Goal: Task Accomplishment & Management: Use online tool/utility

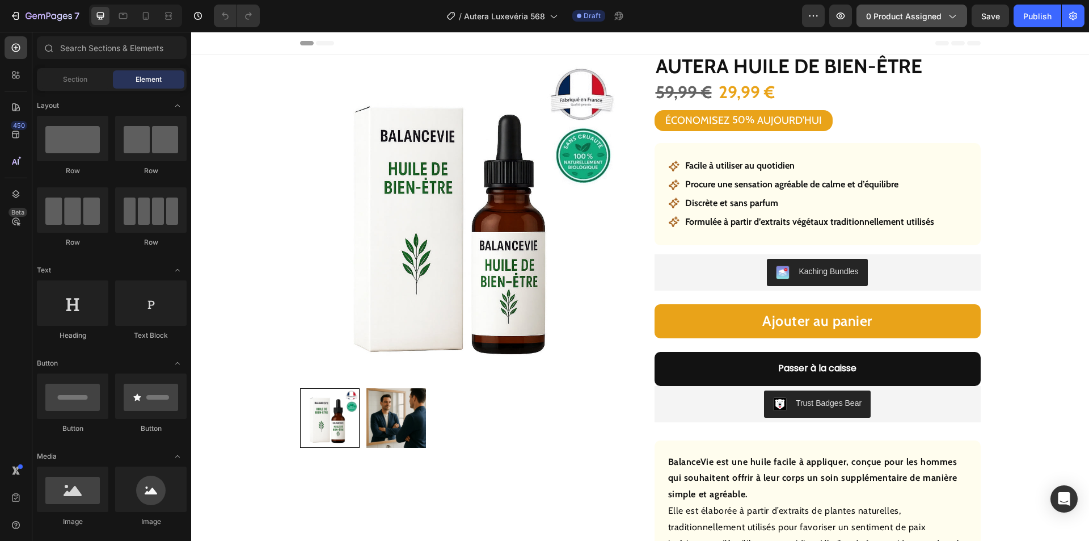
click at [906, 9] on button "0 product assigned" at bounding box center [912, 16] width 111 height 23
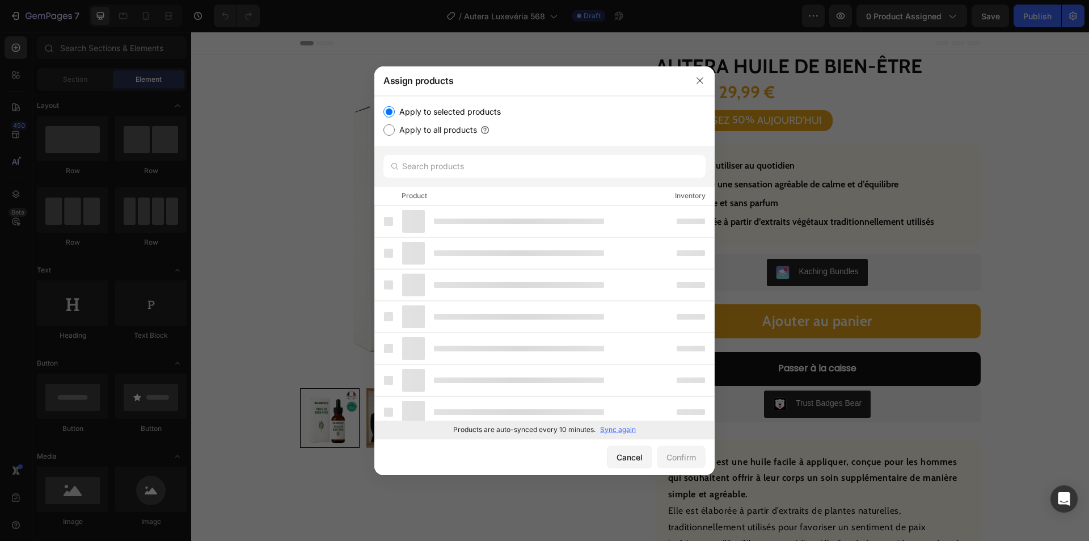
click at [611, 433] on p "Sync again" at bounding box center [618, 429] width 36 height 10
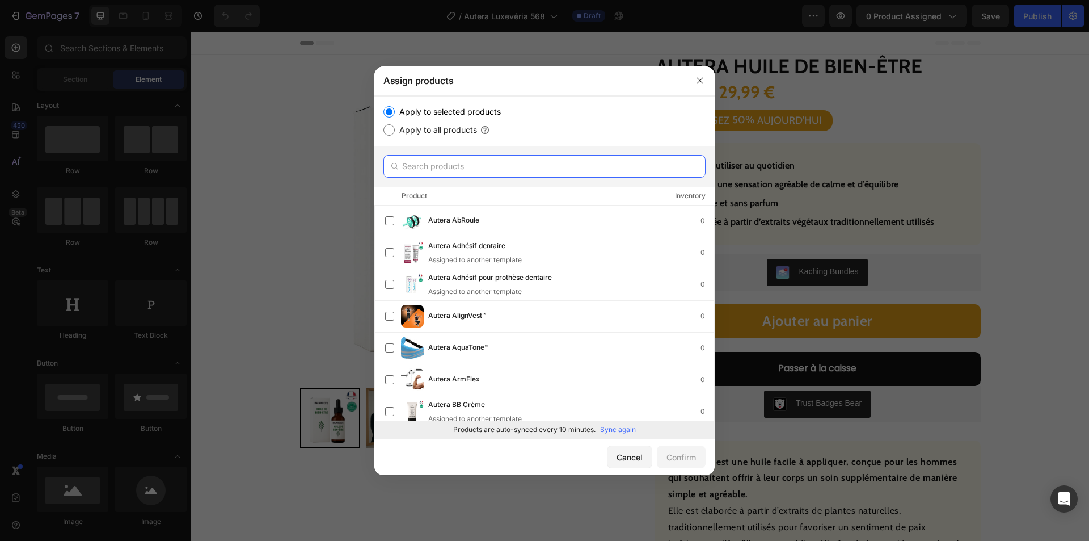
click at [466, 166] on input "text" at bounding box center [545, 166] width 322 height 23
paste input "Autera Huile Radieuse"
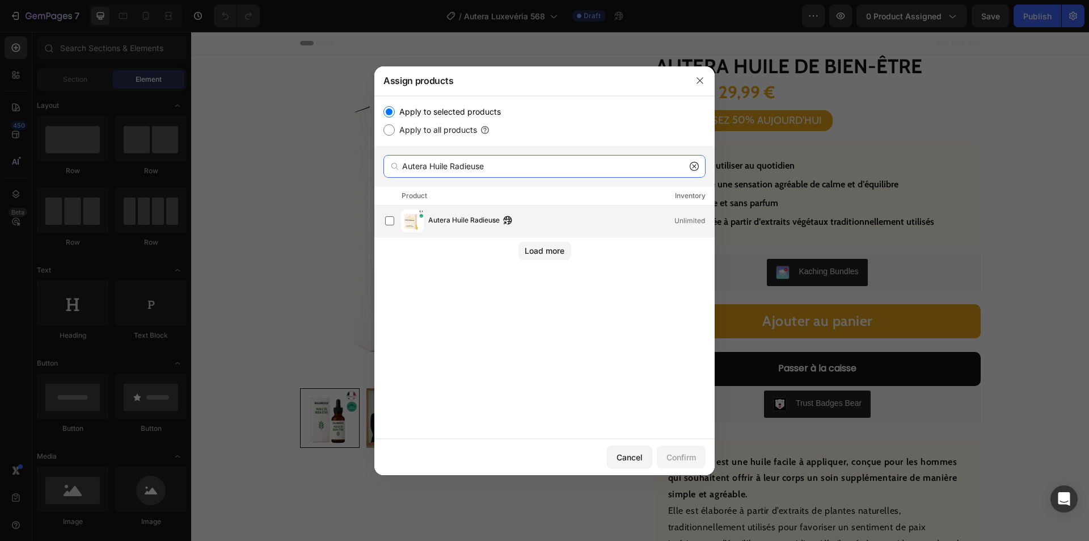
type input "Autera Huile Radieuse"
click at [474, 225] on span "Autera Huile Radieuse" at bounding box center [463, 220] width 71 height 12
click at [679, 452] on div "Confirm" at bounding box center [682, 457] width 30 height 12
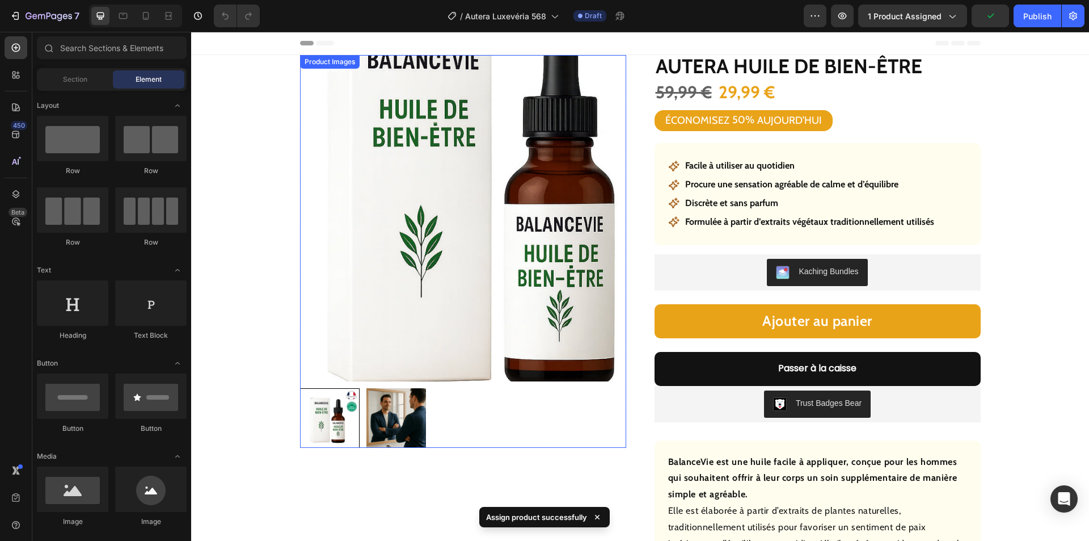
click at [403, 285] on img at bounding box center [463, 218] width 326 height 326
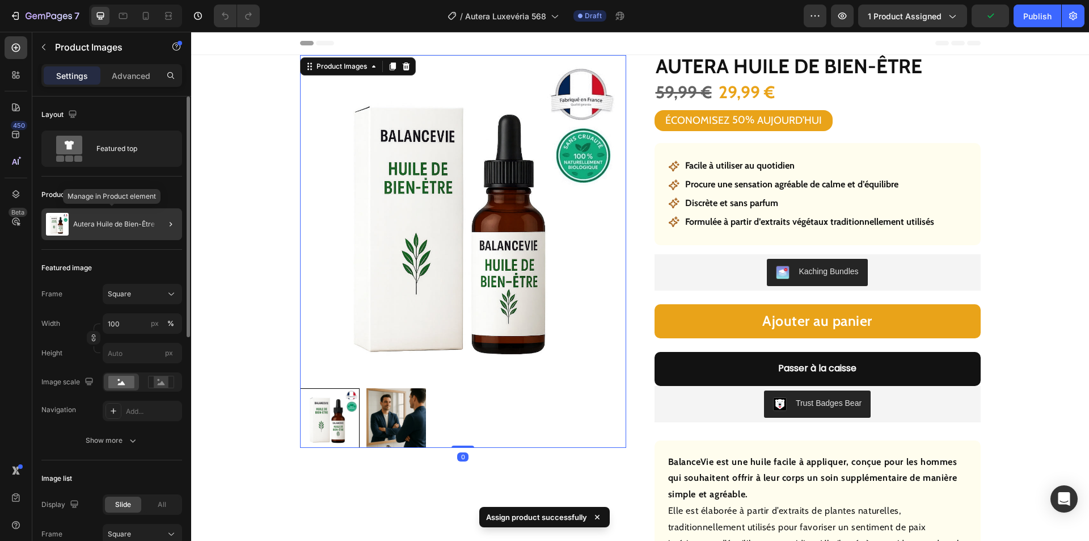
click at [107, 234] on div "Autera Huile de Bien-Être" at bounding box center [111, 224] width 141 height 32
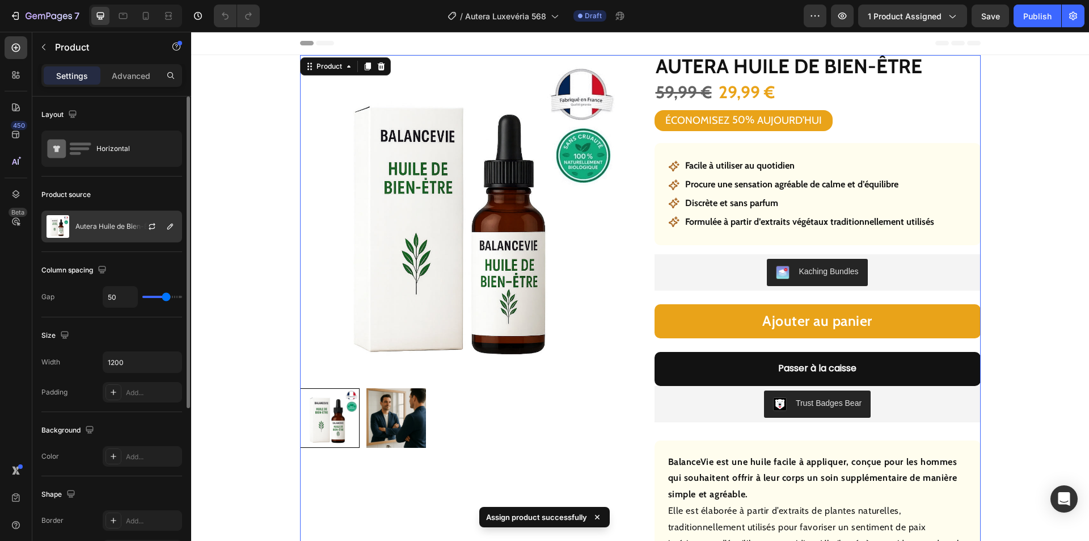
drag, startPoint x: 111, startPoint y: 225, endPoint x: 117, endPoint y: 227, distance: 5.9
click at [112, 225] on p "Autera Huile de Bien-Être" at bounding box center [116, 226] width 82 height 8
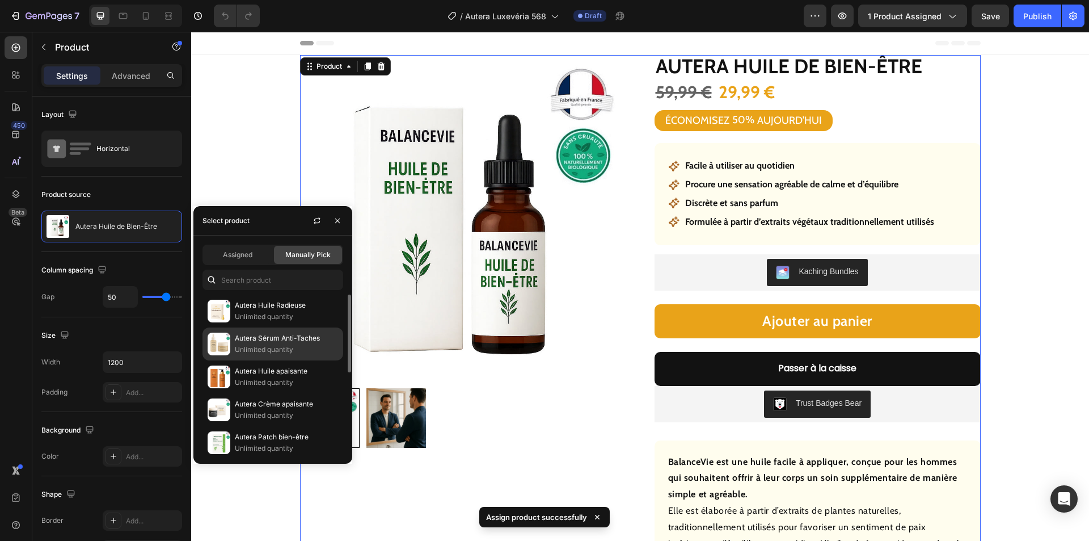
click at [257, 309] on p "Autera Huile Radieuse" at bounding box center [286, 305] width 103 height 11
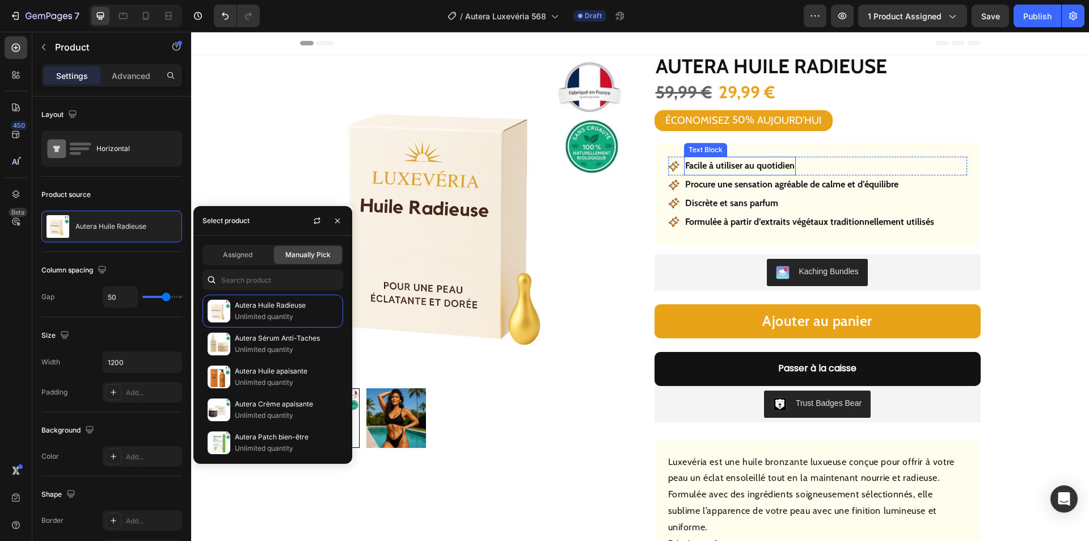
click at [739, 165] on p "Facile à utiliser au quotidien" at bounding box center [740, 166] width 110 height 16
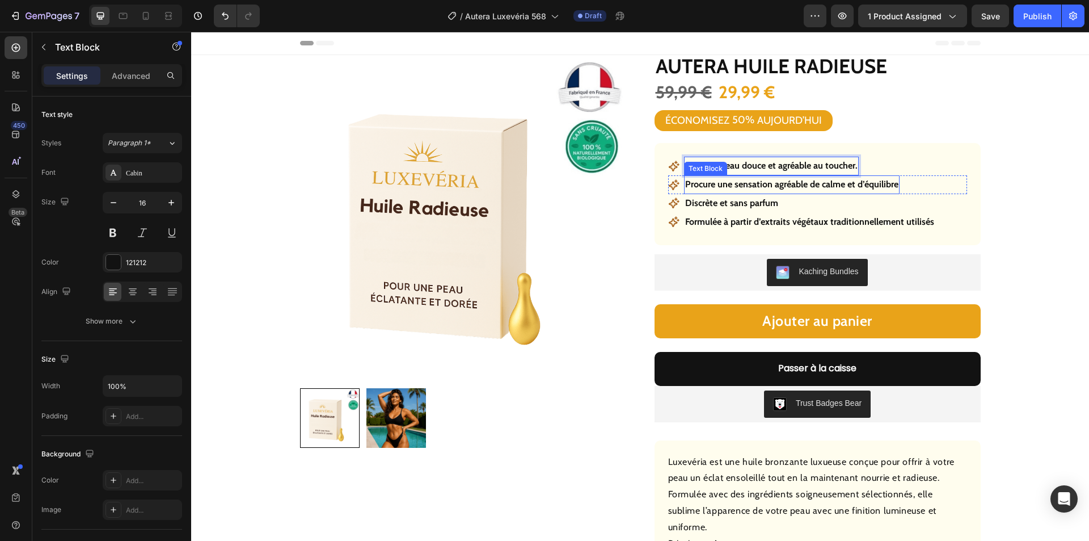
click at [744, 186] on p "Procure une sensation agréable de calme et d’équilibre" at bounding box center [791, 184] width 213 height 16
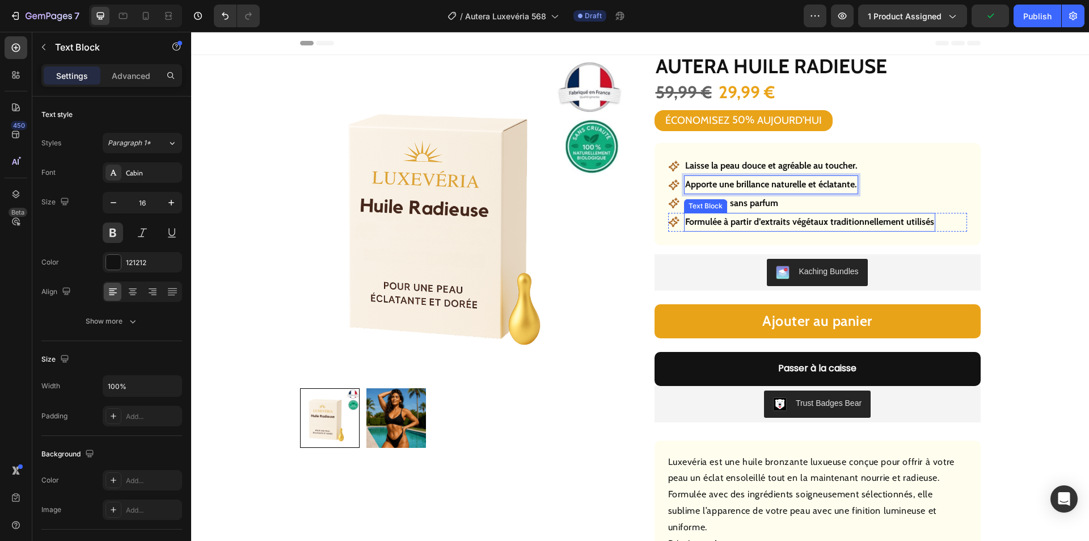
click at [744, 205] on p "Discrète et sans parfum" at bounding box center [731, 203] width 93 height 16
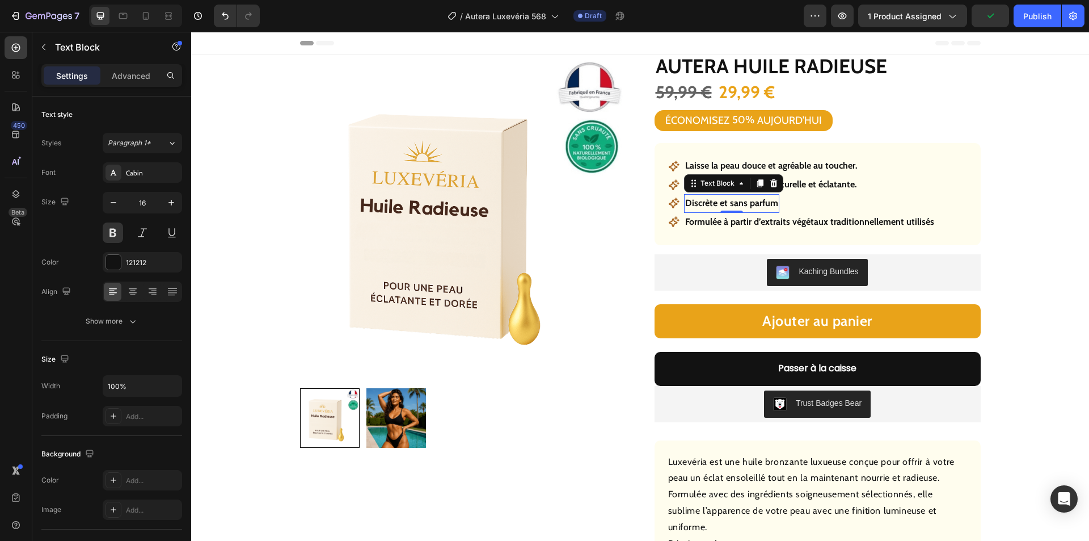
click at [744, 205] on p "Discrète et sans parfum" at bounding box center [731, 203] width 93 height 16
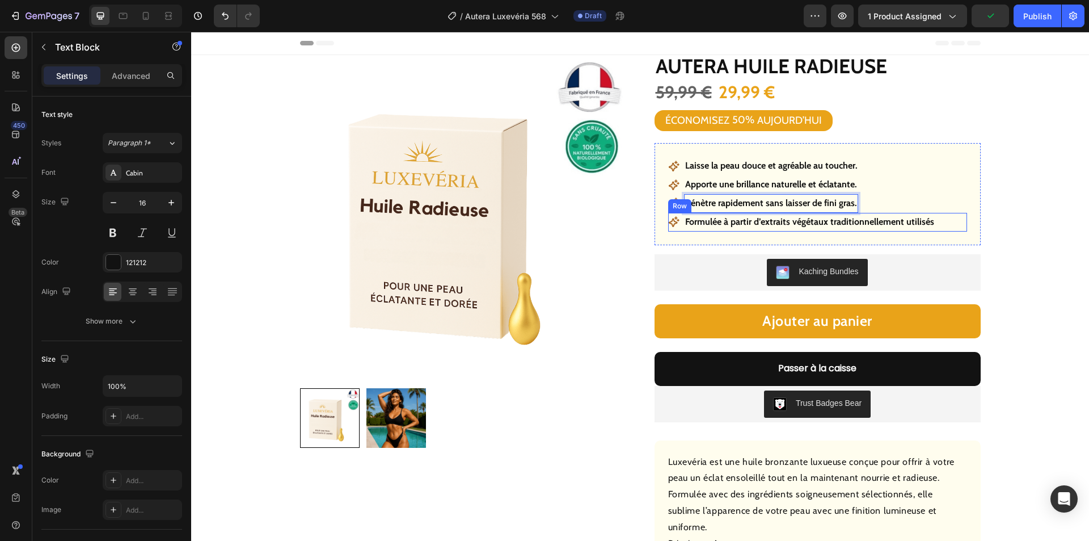
click at [945, 220] on div "Icon Formulée à partir d’extraits végétaux traditionnellement utilisés Text Blo…" at bounding box center [817, 222] width 299 height 19
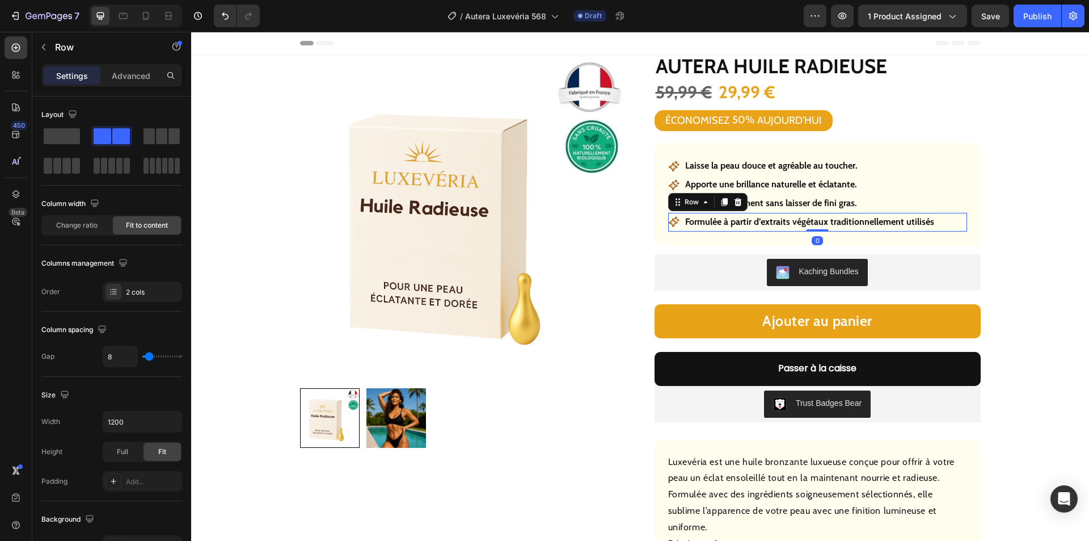
click at [736, 202] on icon at bounding box center [738, 201] width 9 height 9
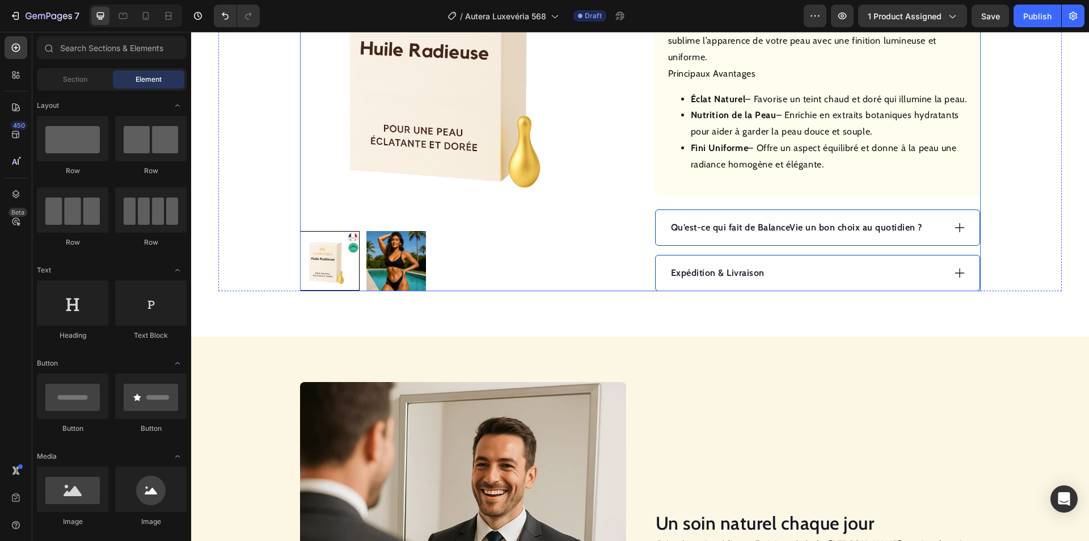
scroll to position [454, 0]
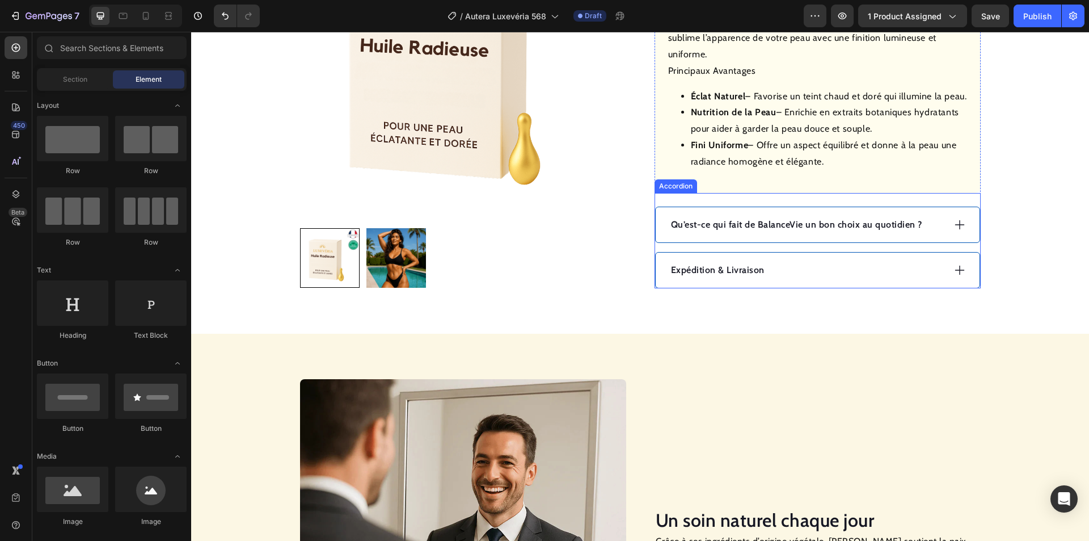
click at [784, 279] on div "Expédition & Livraison" at bounding box center [807, 270] width 275 height 17
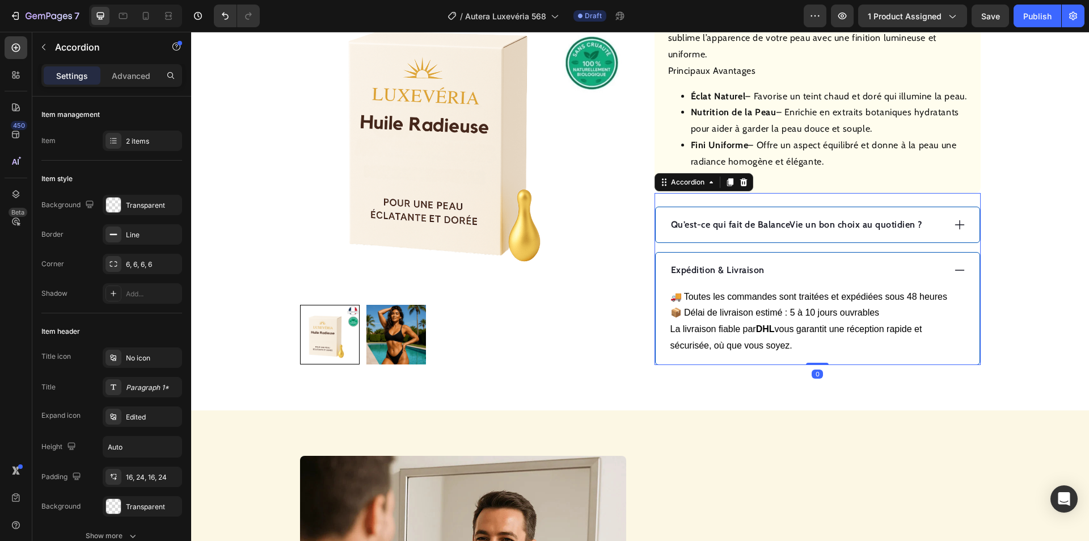
click at [790, 279] on div "Expédition & Livraison" at bounding box center [807, 270] width 275 height 17
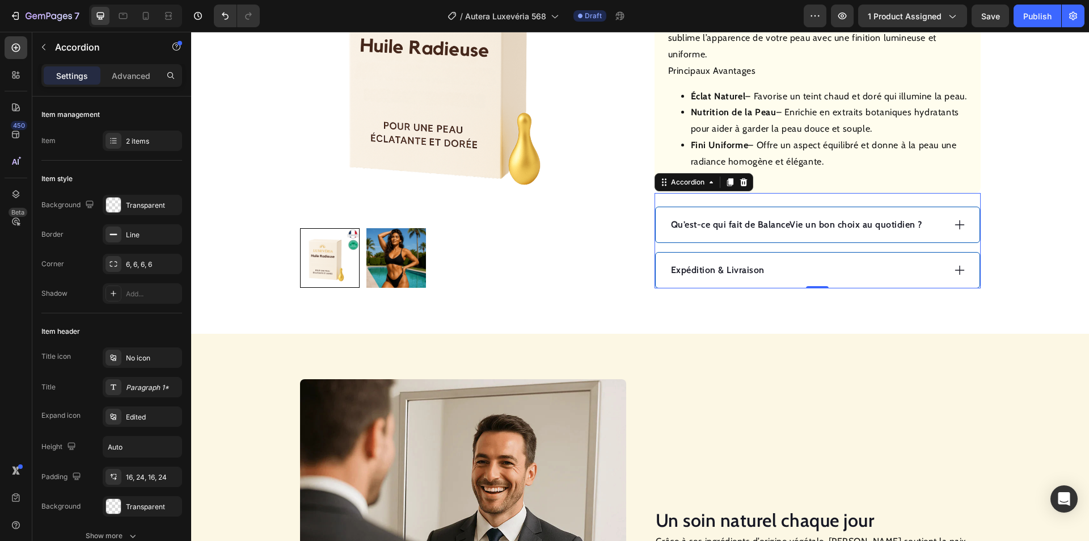
click at [957, 234] on div "Qu’est-ce qui fait de BalanceVie un bon choix au quotidien ?" at bounding box center [818, 224] width 324 height 35
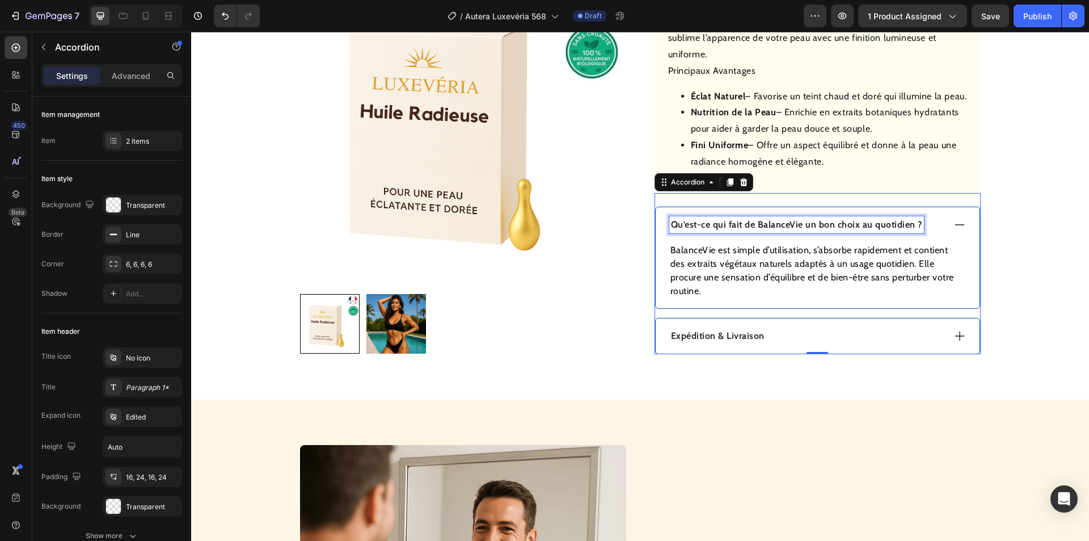
click at [770, 232] on p "Qu’est-ce qui fait de BalanceVie un bon choix au quotidien ?" at bounding box center [796, 225] width 251 height 14
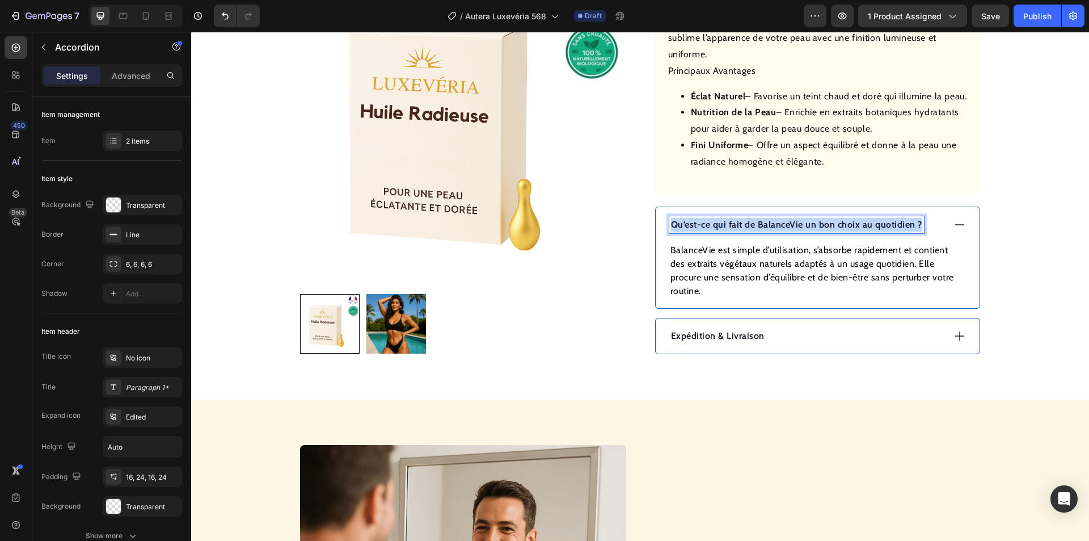
copy p "Qu’est-ce qui fait de BalanceVie un bon choix au quotidien ?"
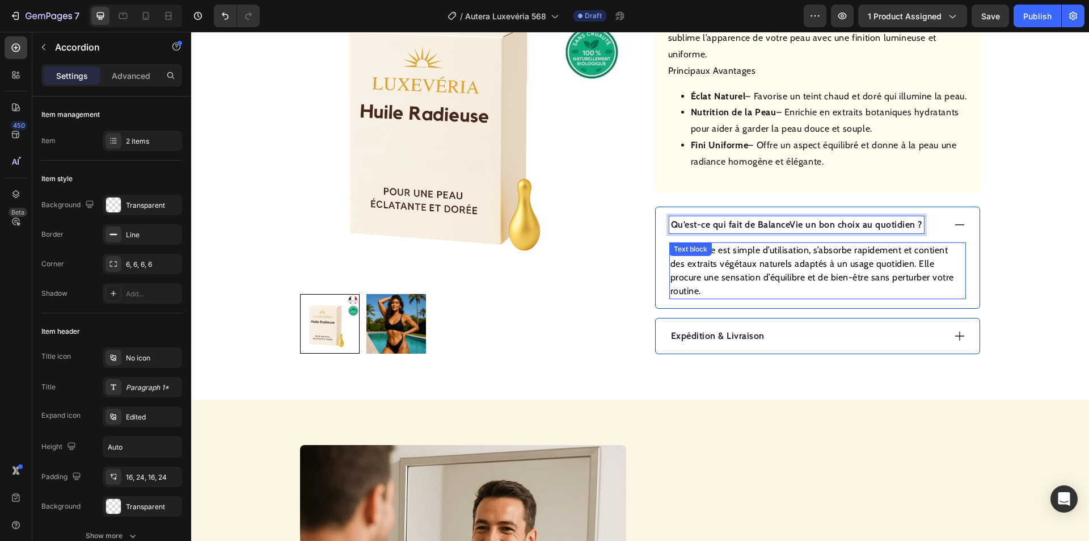
click at [793, 232] on p "Qu’est-ce qui fait de BalanceVie un bon choix au quotidien ?" at bounding box center [796, 225] width 251 height 14
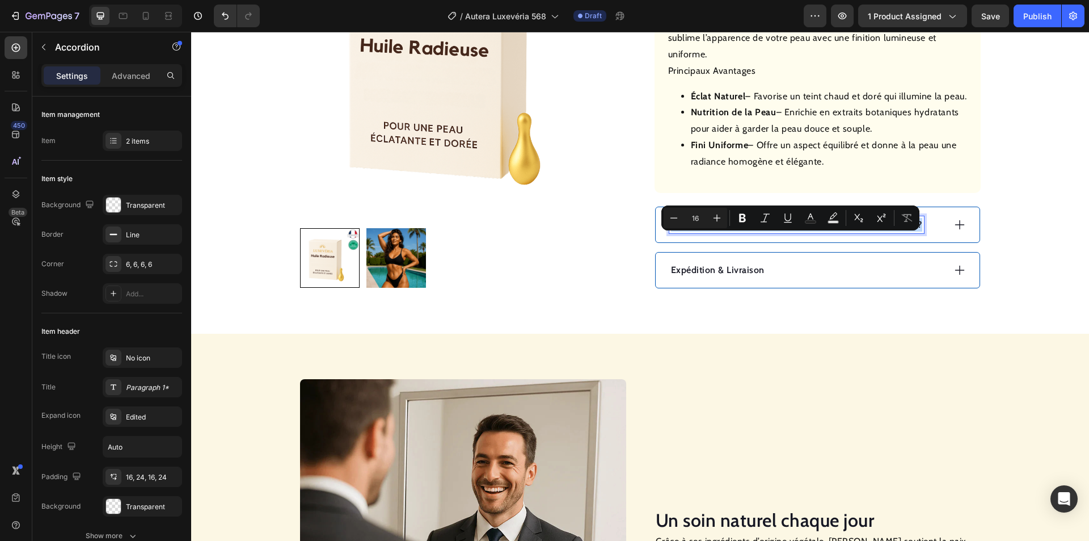
click at [838, 232] on p "Qu’est-ce qui fait de BalanceVie un bon choix au quotidien ?" at bounding box center [796, 225] width 251 height 14
click at [954, 231] on icon at bounding box center [960, 224] width 12 height 12
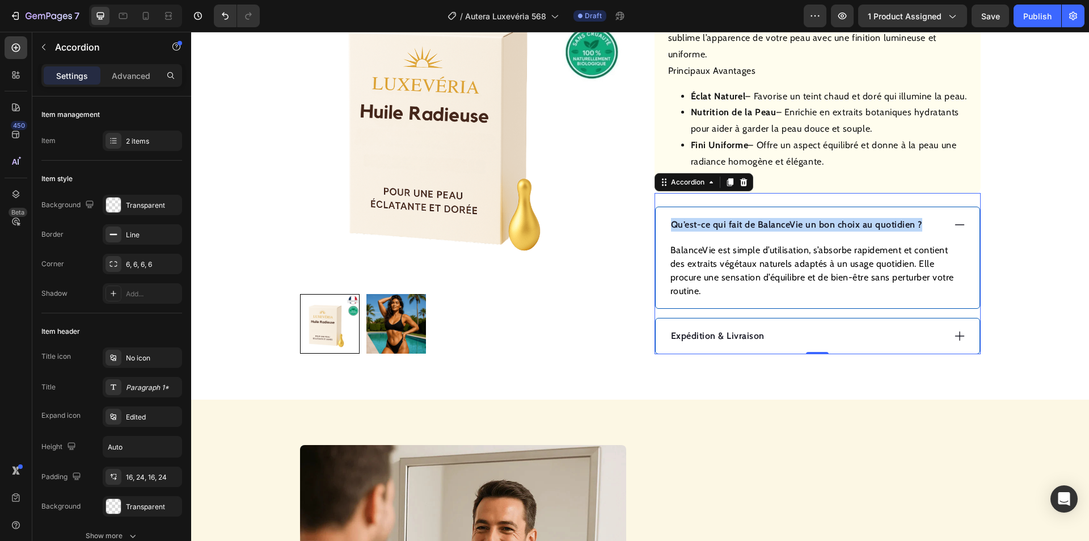
click at [861, 232] on p "Qu’est-ce qui fait de BalanceVie un bon choix au quotidien ?" at bounding box center [796, 225] width 251 height 14
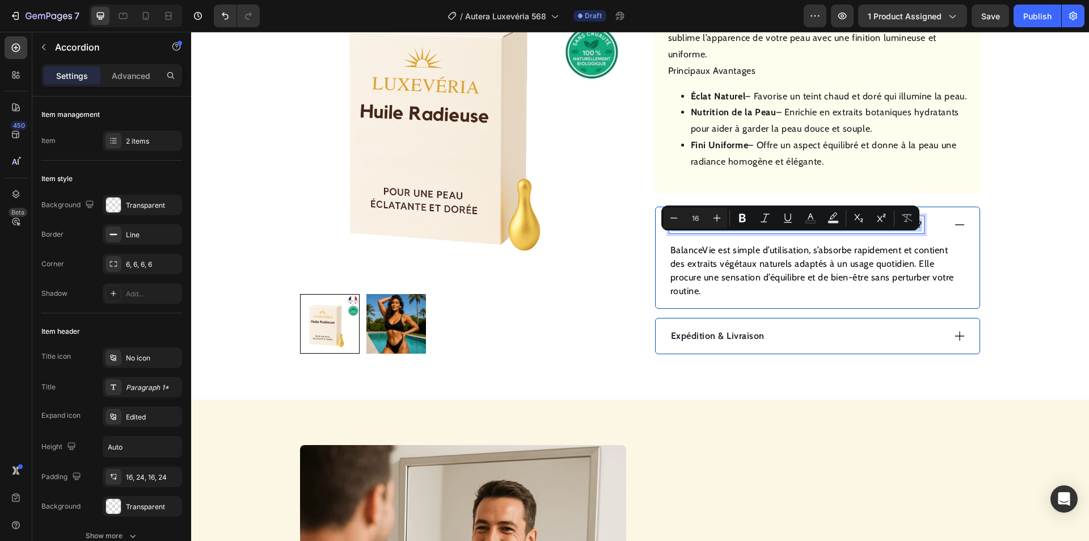
click at [860, 232] on p "Qu’est-ce qui fait de BalanceVie un bon choix au quotidien ?" at bounding box center [796, 225] width 251 height 14
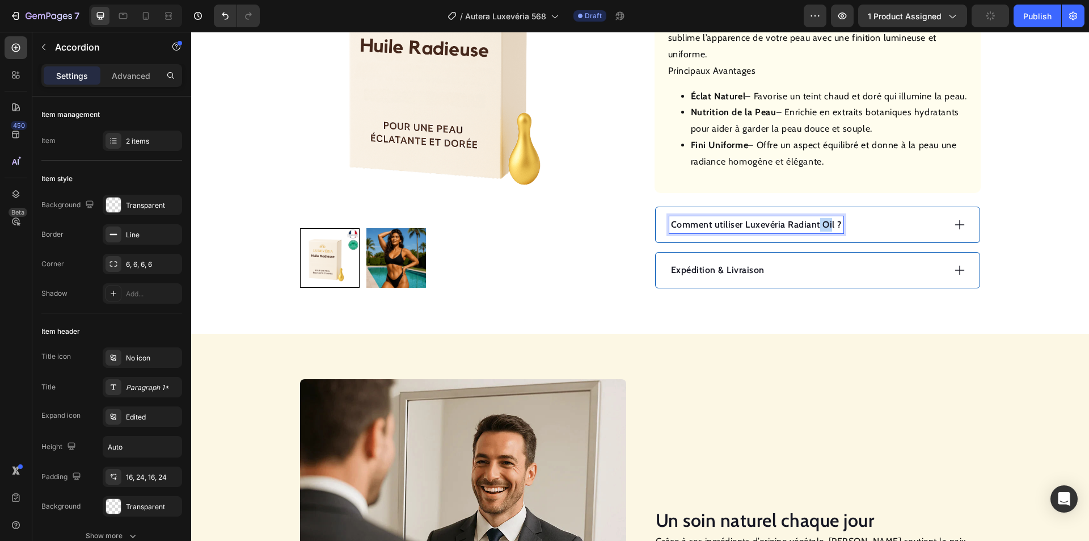
drag, startPoint x: 827, startPoint y: 240, endPoint x: 815, endPoint y: 241, distance: 12.5
click at [815, 232] on p "Comment utiliser Luxevéria Radiant Oil ?" at bounding box center [756, 225] width 171 height 14
click at [826, 232] on p "Comment utiliser Luxevéria Radiant Oil ?" at bounding box center [756, 225] width 171 height 14
drag, startPoint x: 829, startPoint y: 239, endPoint x: 780, endPoint y: 241, distance: 48.8
click at [780, 232] on p "Comment utiliser Luxevéria Radiant Oil ?" at bounding box center [756, 225] width 171 height 14
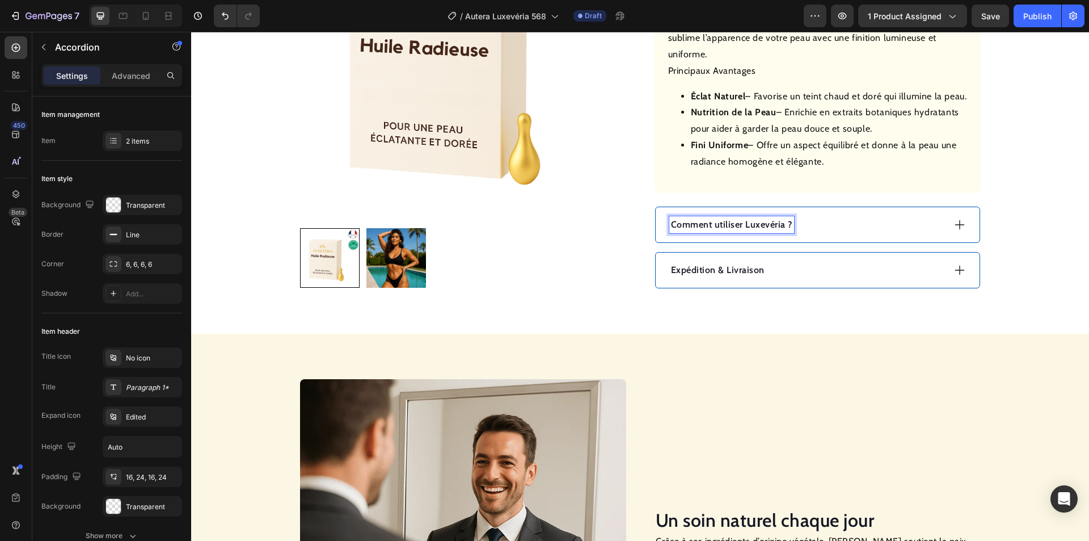
drag, startPoint x: 970, startPoint y: 239, endPoint x: 962, endPoint y: 238, distance: 8.0
click at [967, 239] on div "Comment utiliser Luxevéria ?" at bounding box center [818, 224] width 324 height 35
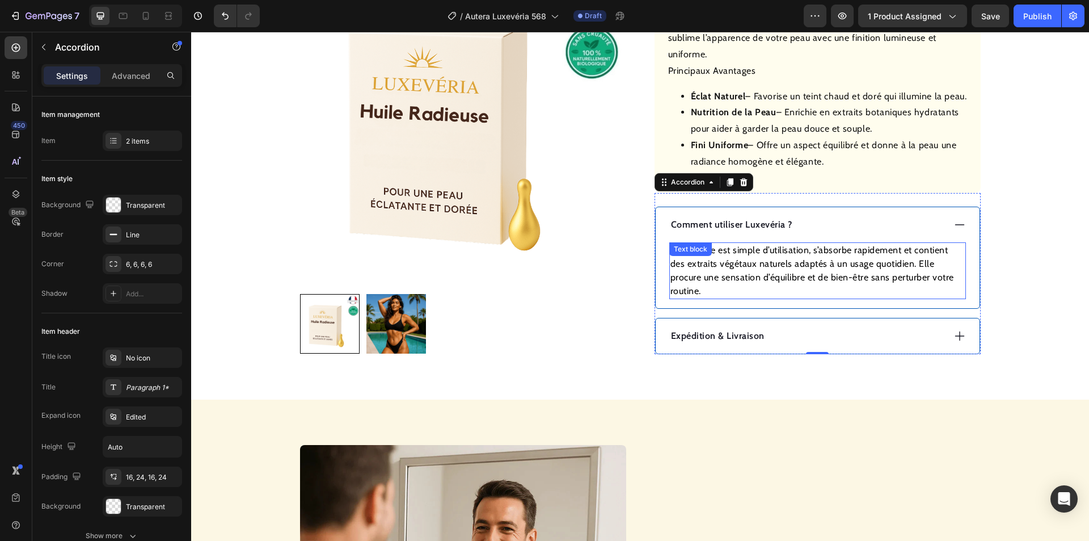
click at [771, 265] on p "BalanceVie est simple d’utilisation, s’absorbe rapidement et contient des extra…" at bounding box center [818, 270] width 294 height 54
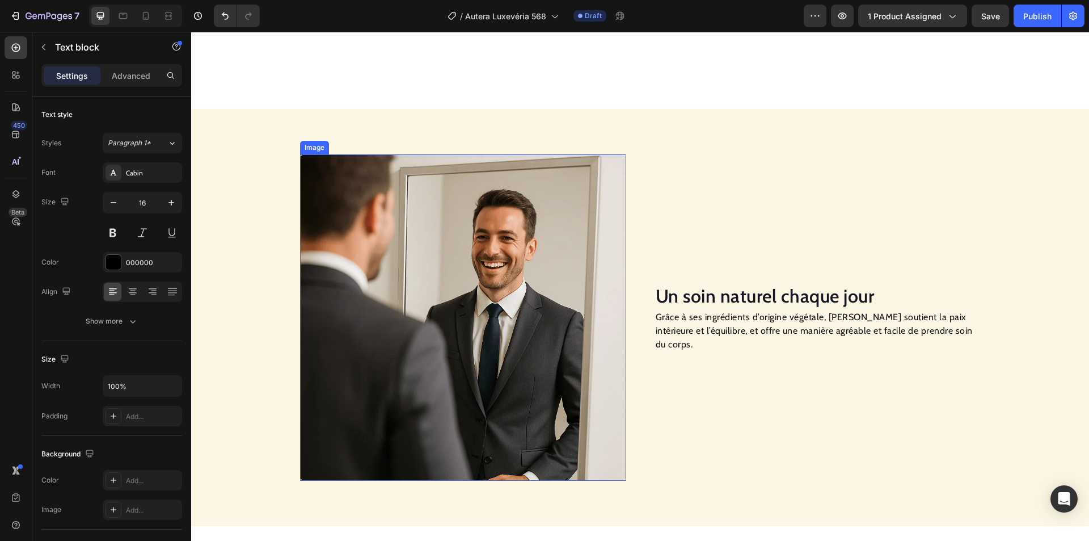
scroll to position [851, 0]
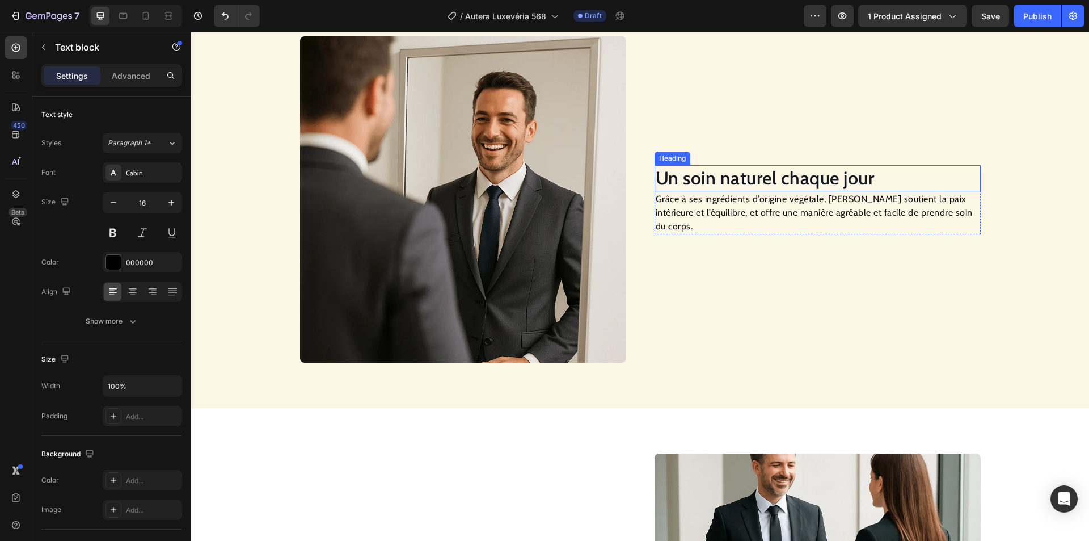
click at [770, 186] on h2 "Un soin naturel chaque jour" at bounding box center [818, 178] width 326 height 26
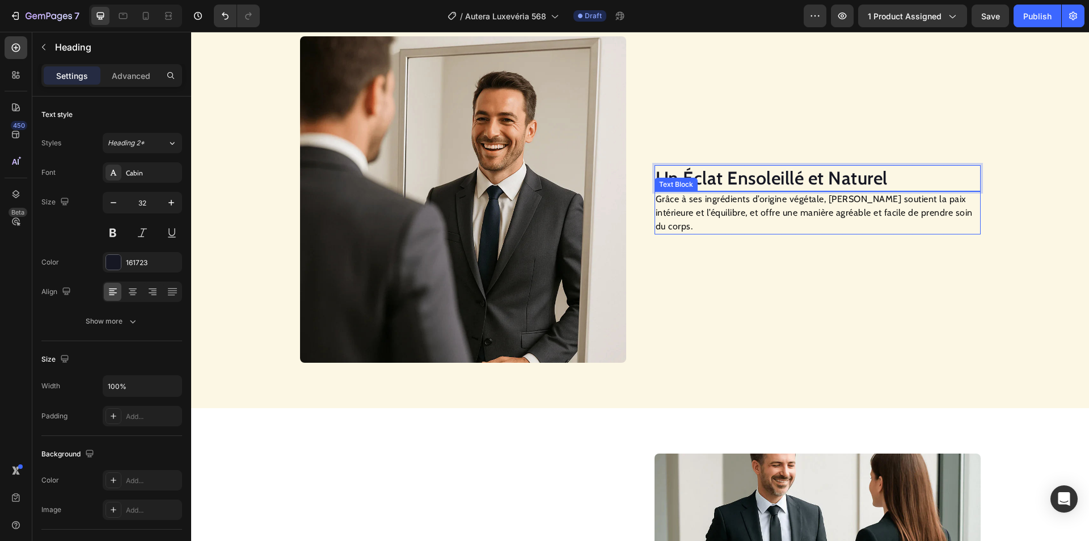
click at [735, 223] on p "Grâce à ses ingrédients d’origine végétale, BalanceVie soutient la paix intérie…" at bounding box center [818, 212] width 324 height 41
click at [737, 219] on p "Grâce à ses ingrédients d’origine végétale, BalanceVie soutient la paix intérie…" at bounding box center [818, 212] width 324 height 41
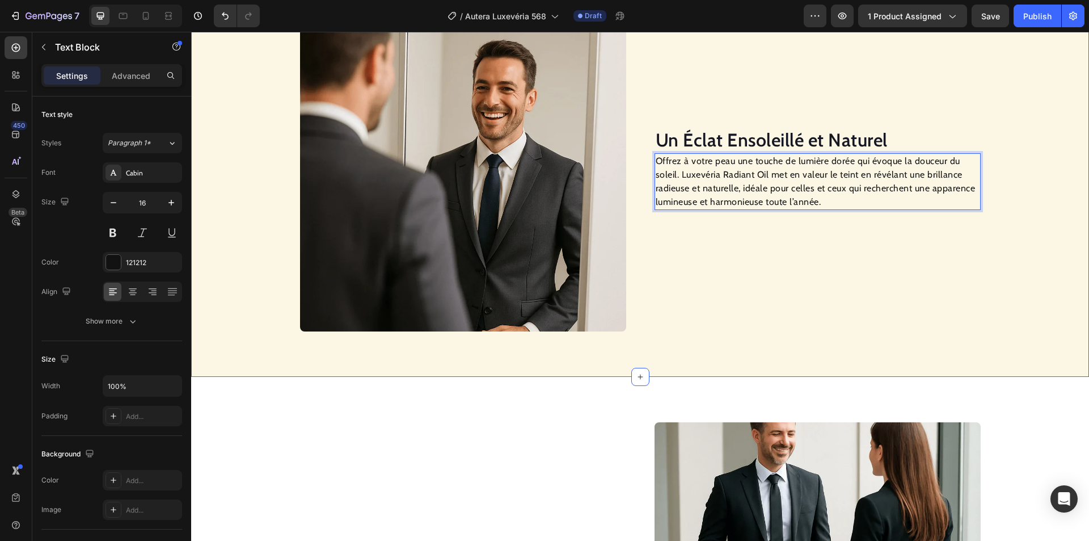
scroll to position [1121, 0]
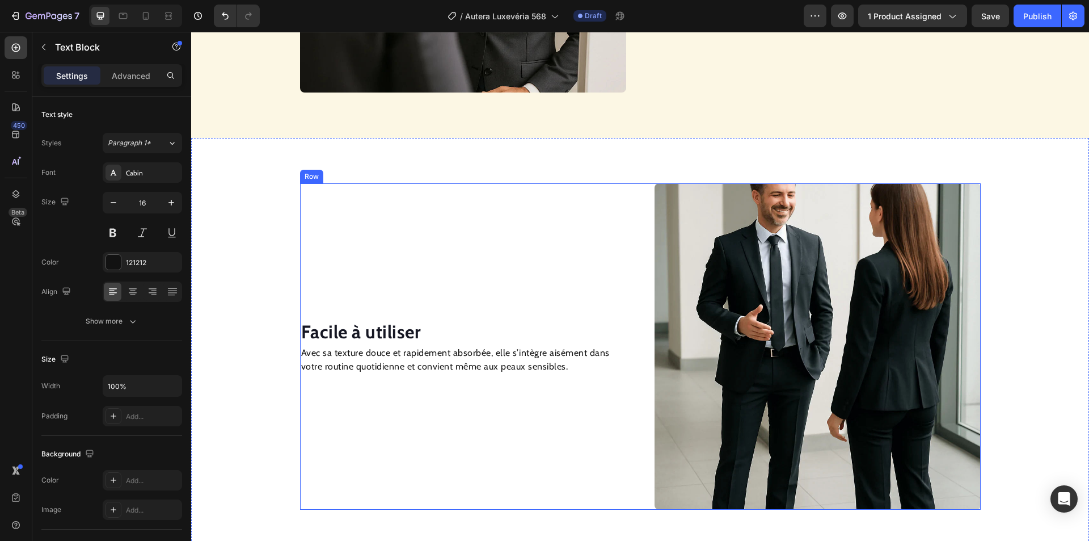
click at [367, 330] on strong "Facile à utiliser" at bounding box center [361, 332] width 120 height 22
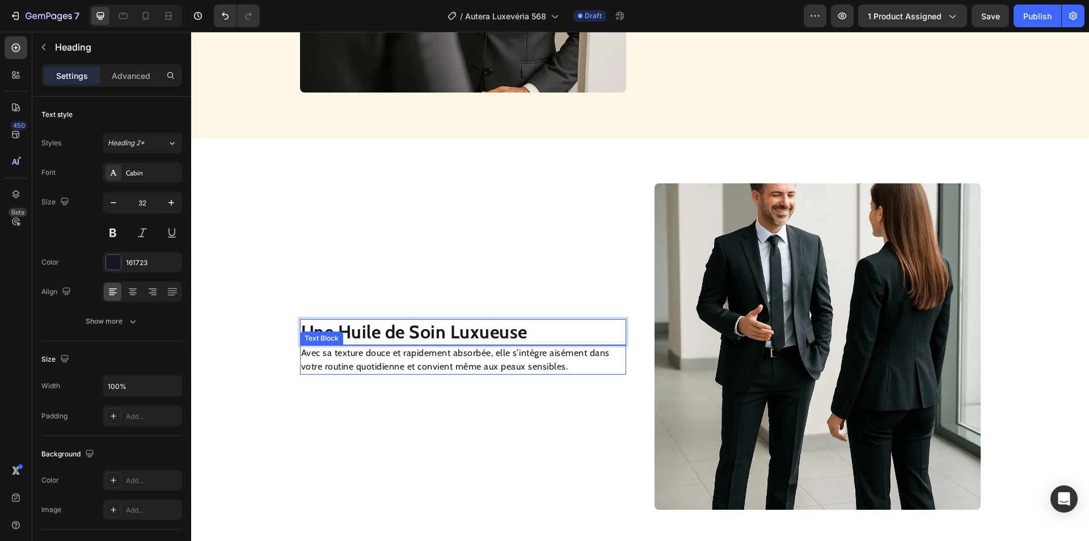
click at [393, 357] on p "Avec sa texture douce et rapidement absorbée, elle s’intègre aisément dans votr…" at bounding box center [463, 359] width 324 height 27
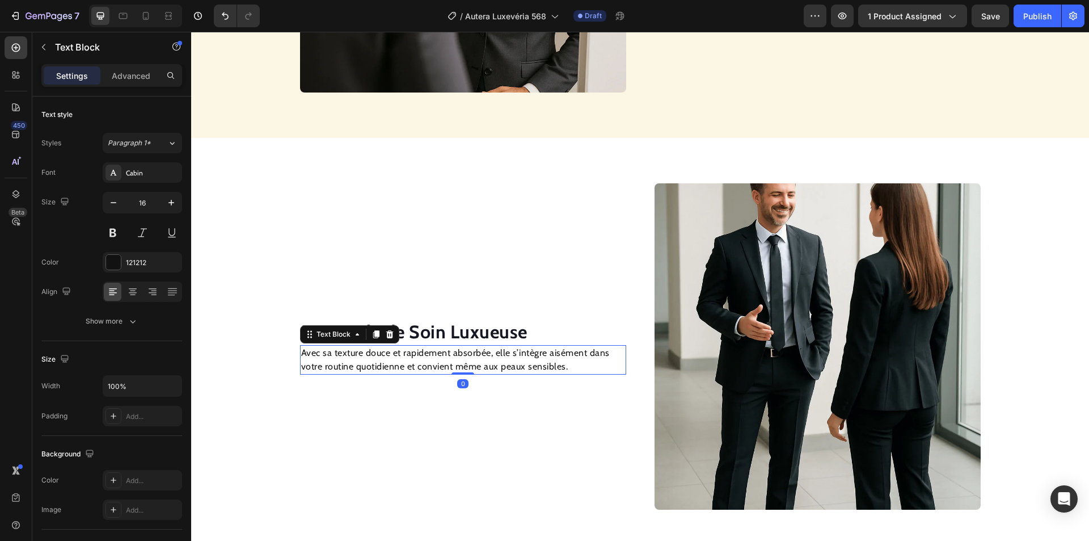
click at [393, 357] on p "Avec sa texture douce et rapidement absorbée, elle s’intègre aisément dans votr…" at bounding box center [463, 359] width 324 height 27
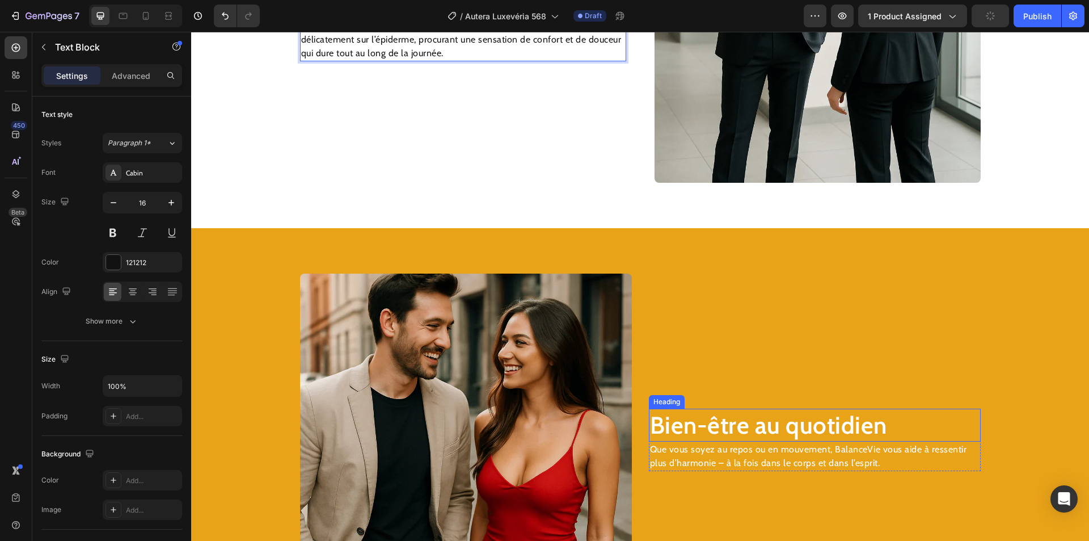
scroll to position [1562, 0]
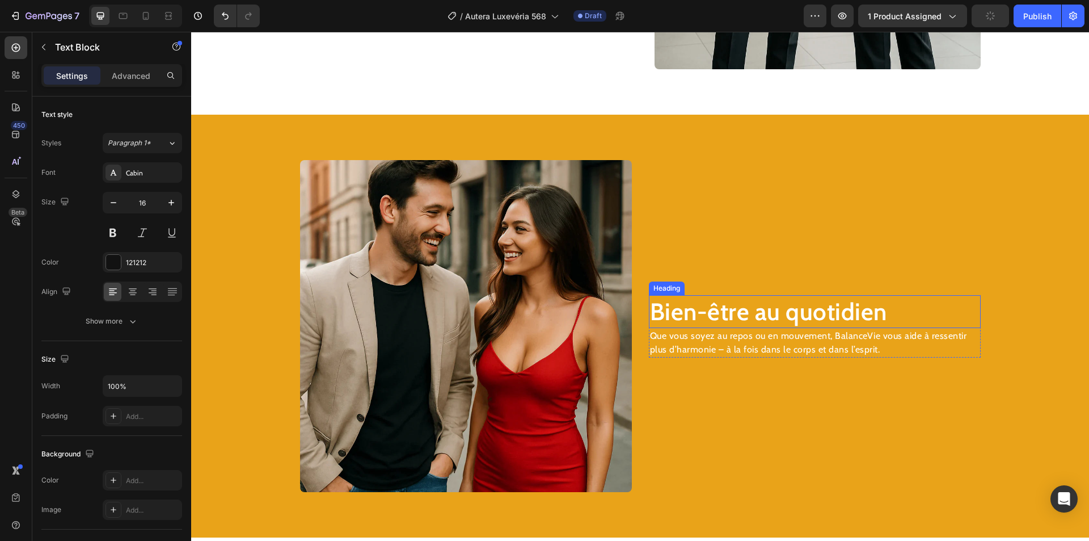
click at [688, 306] on h2 "Bien-être au quotidien" at bounding box center [815, 311] width 332 height 33
click at [671, 315] on h2 "Bien-être au quotidien" at bounding box center [815, 311] width 332 height 33
click at [671, 315] on p "Bien-être au quotidien" at bounding box center [815, 311] width 330 height 31
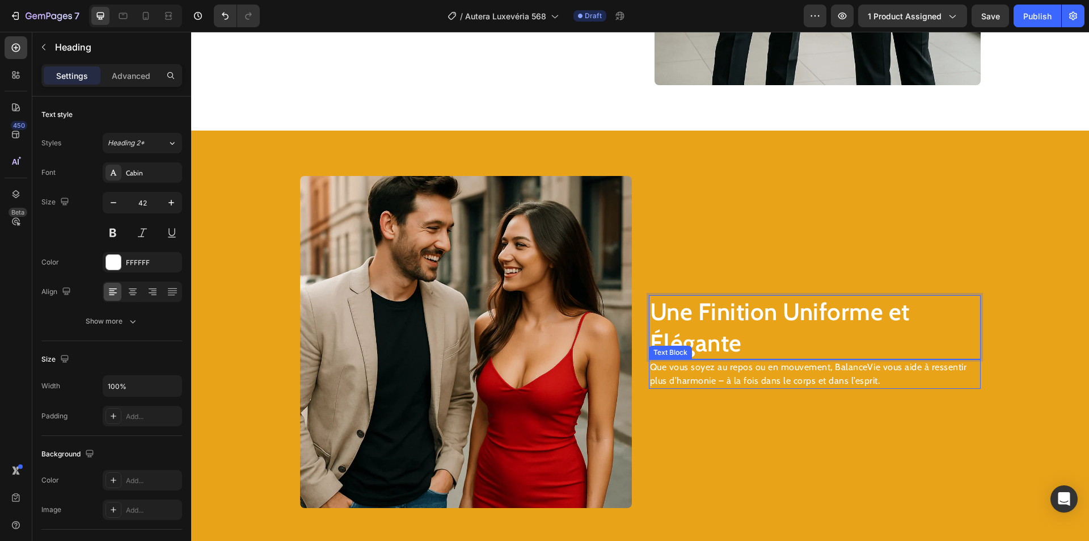
click at [703, 378] on p "Que vous soyez au repos ou en mouvement, BalanceVie vous aide à ressentir plus …" at bounding box center [815, 373] width 330 height 27
click at [703, 377] on p "Que vous soyez au repos ou en mouvement, BalanceVie vous aide à ressentir plus …" at bounding box center [815, 373] width 330 height 27
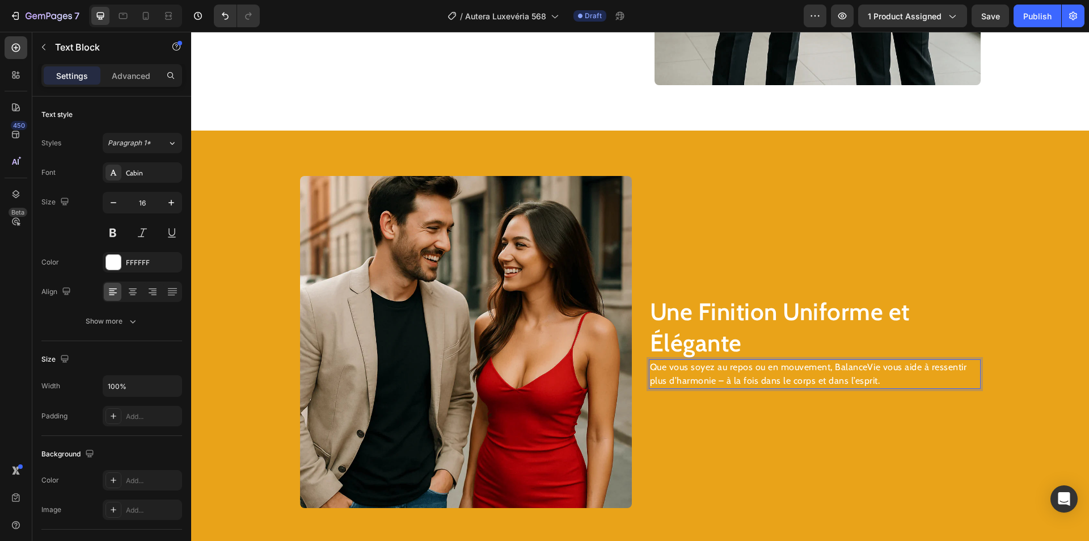
scroll to position [1539, 0]
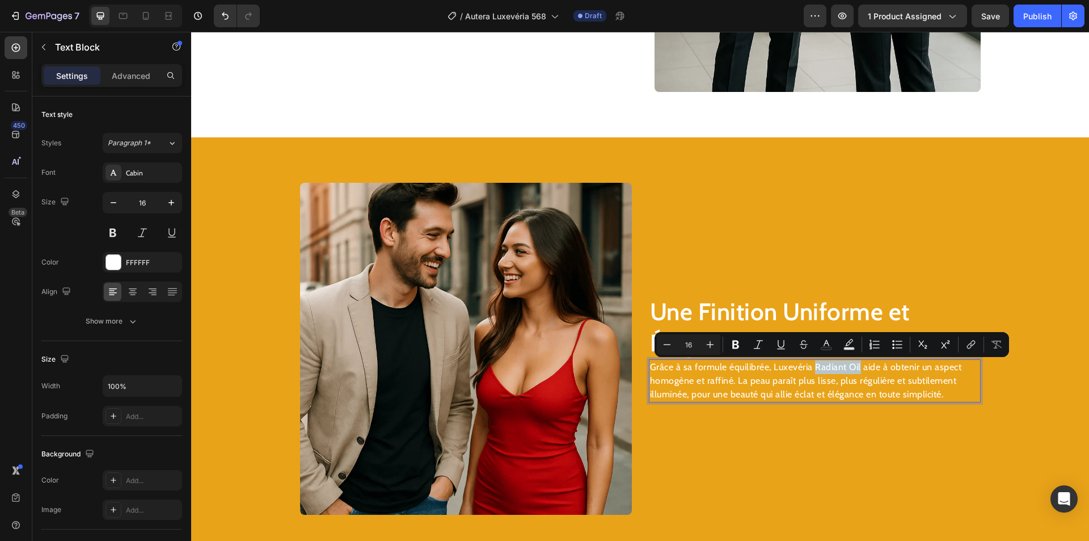
drag, startPoint x: 856, startPoint y: 367, endPoint x: 809, endPoint y: 369, distance: 47.1
click at [809, 369] on p "Grâce à sa formule équilibrée, Luxevéria Radiant Oil aide à obtenir un aspect h…" at bounding box center [815, 380] width 330 height 41
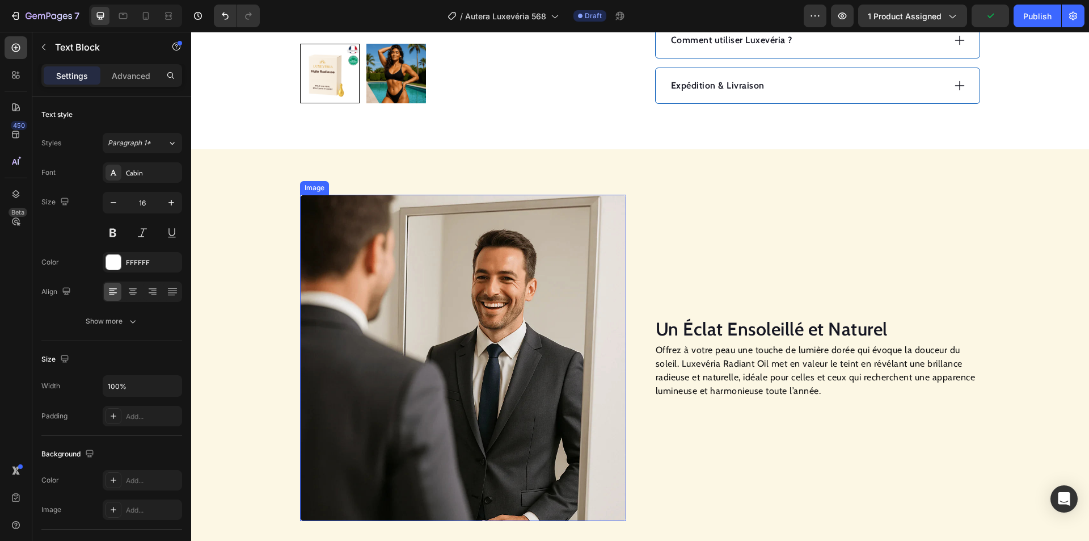
scroll to position [688, 0]
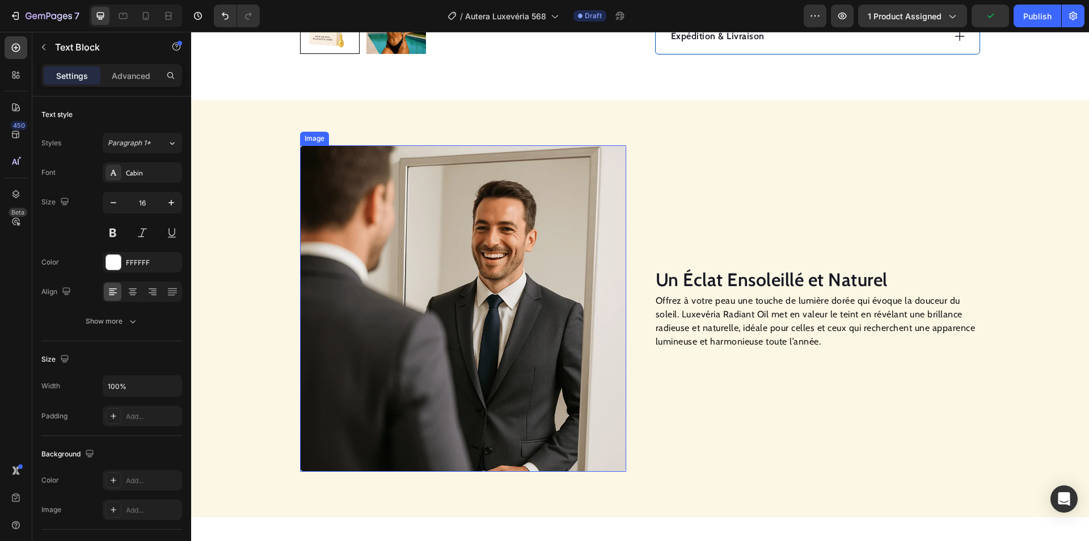
click at [456, 259] on img at bounding box center [463, 308] width 326 height 326
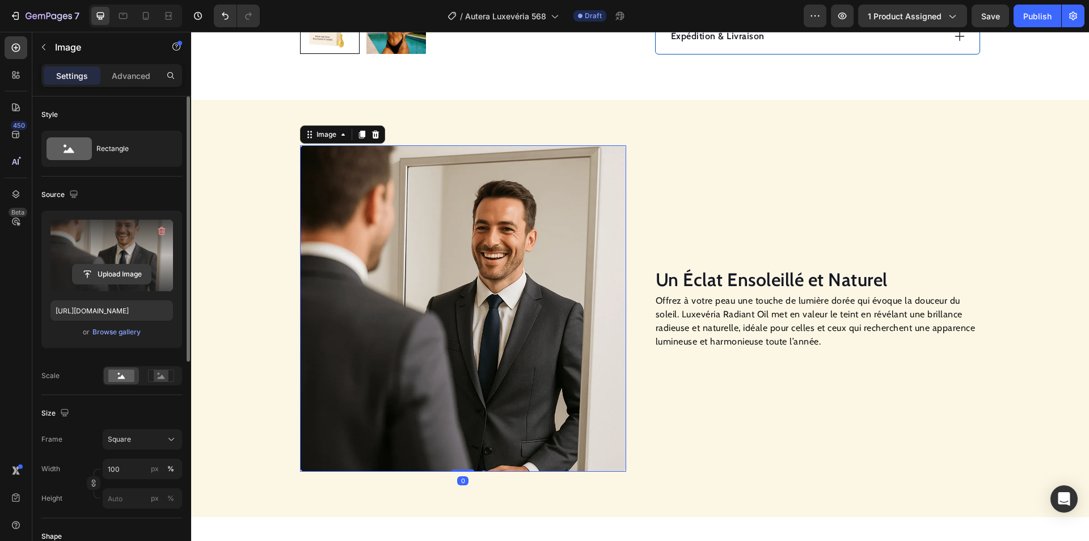
click at [104, 272] on input "file" at bounding box center [112, 273] width 78 height 19
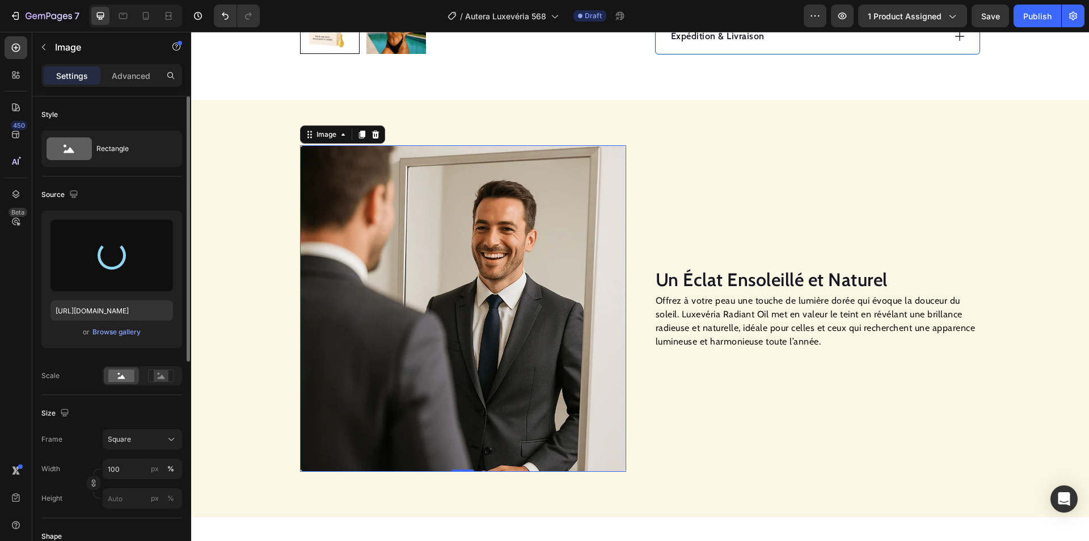
type input "https://cdn.shopify.com/s/files/1/0946/6878/3948/files/gempages_568241621464777…"
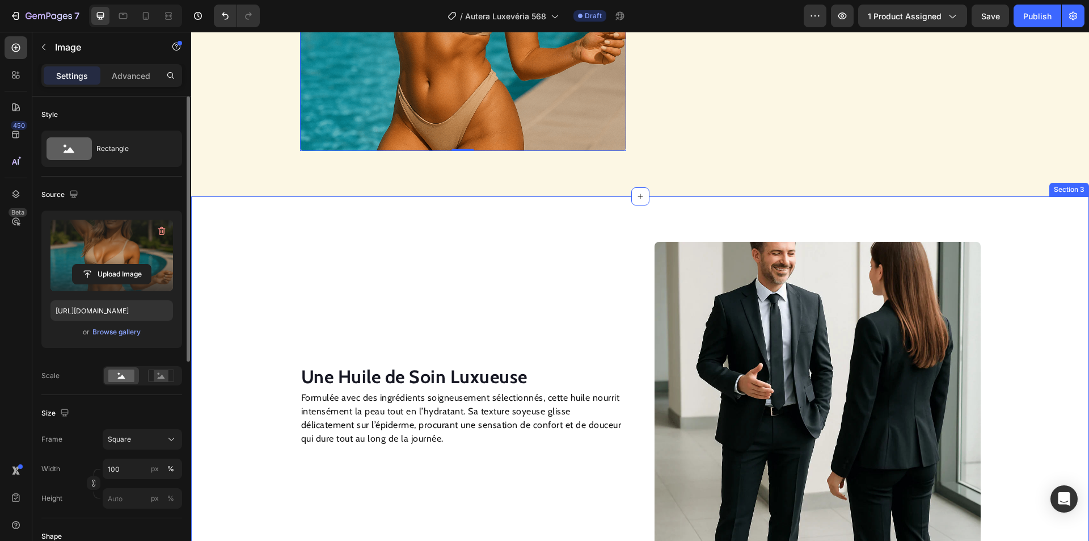
scroll to position [1142, 0]
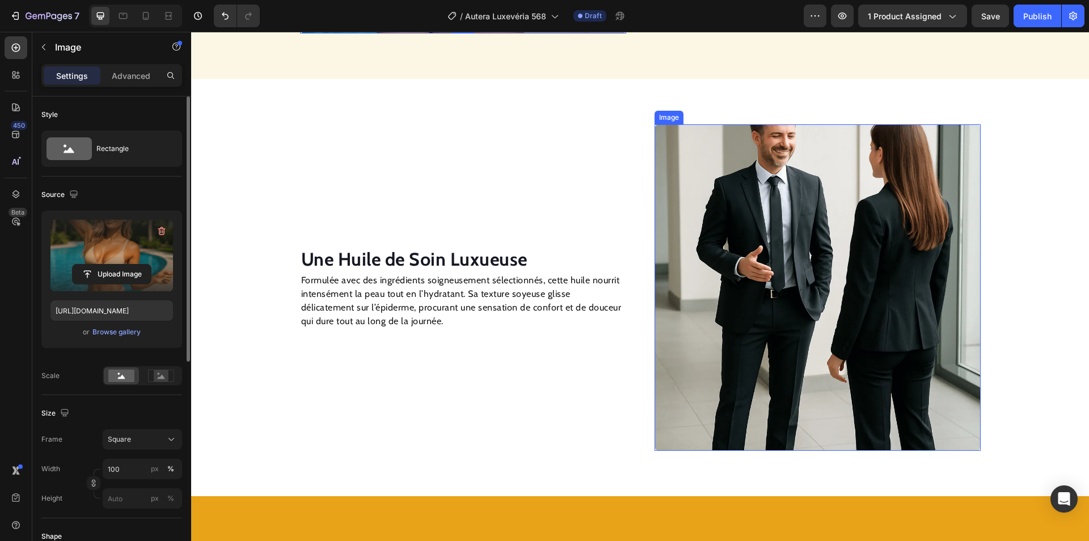
click at [789, 247] on img at bounding box center [818, 287] width 326 height 326
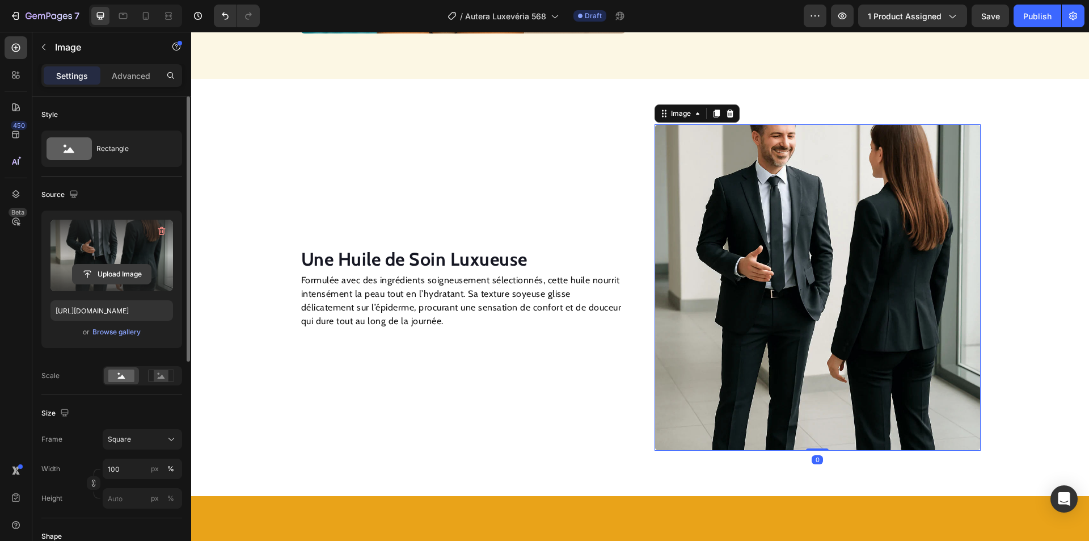
click at [109, 269] on input "file" at bounding box center [112, 273] width 78 height 19
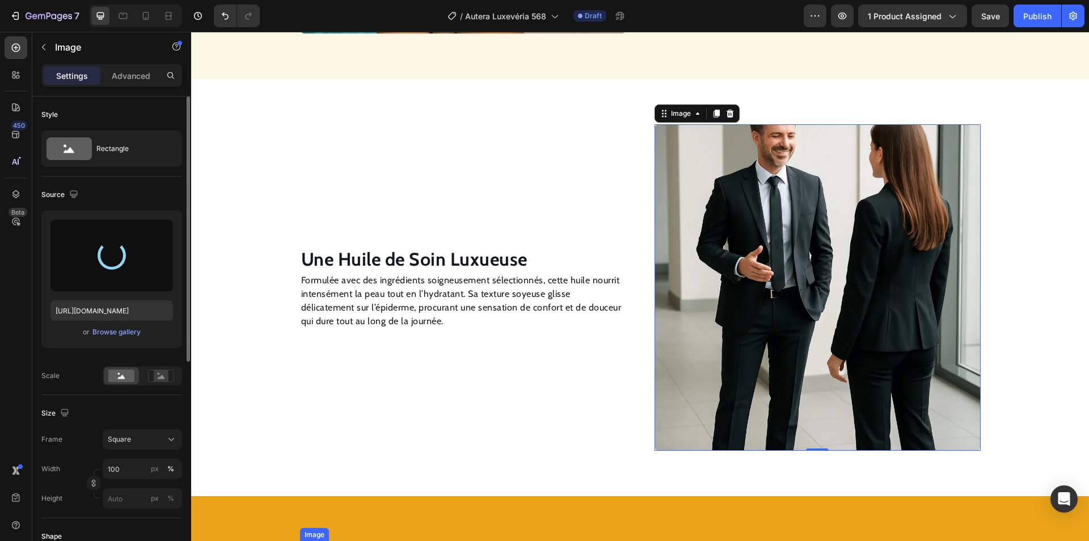
type input "https://cdn.shopify.com/s/files/1/0946/6878/3948/files/gempages_568241621464777…"
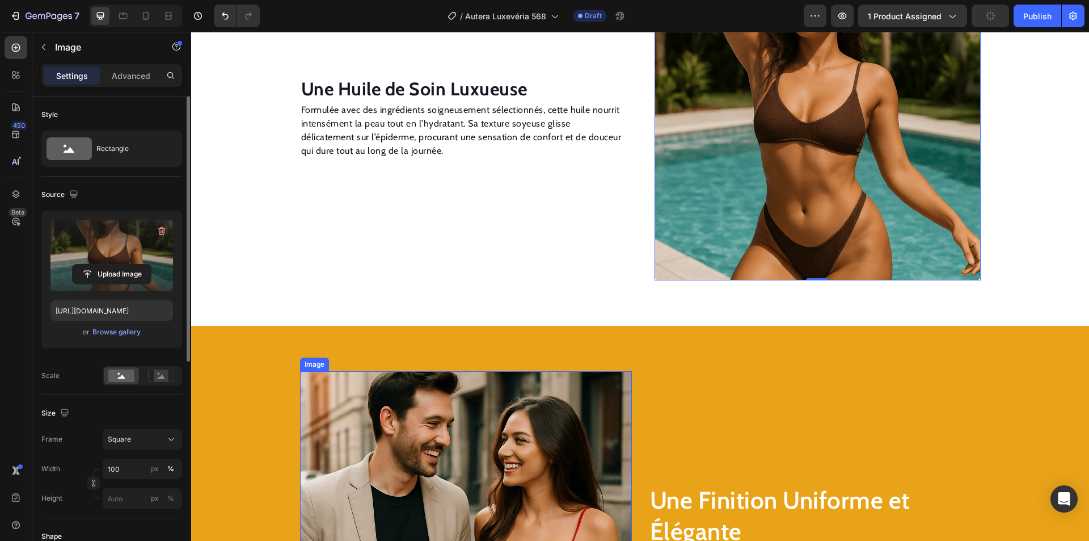
scroll to position [1425, 0]
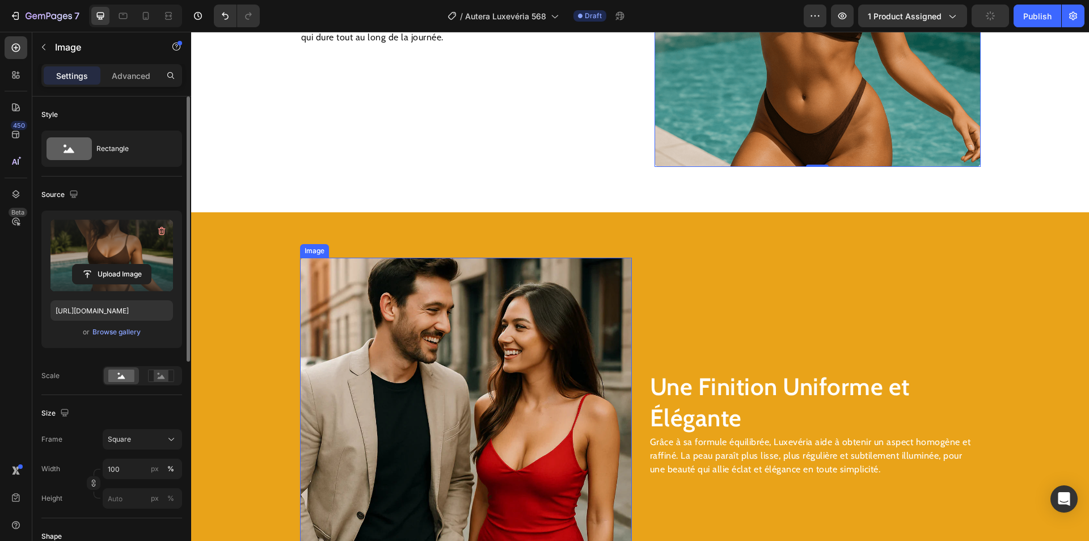
click at [411, 323] on img at bounding box center [466, 424] width 332 height 332
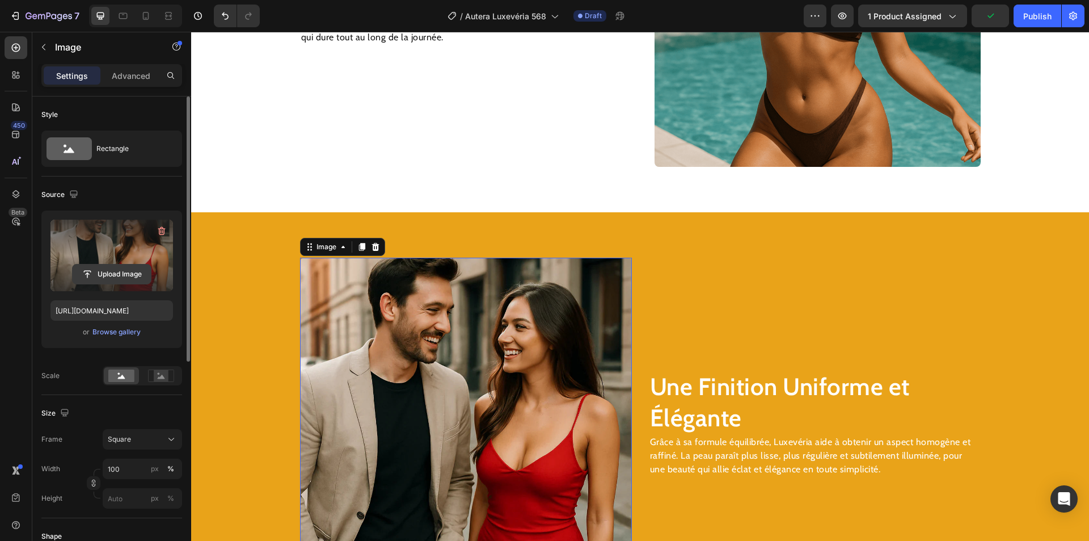
click at [111, 269] on input "file" at bounding box center [112, 273] width 78 height 19
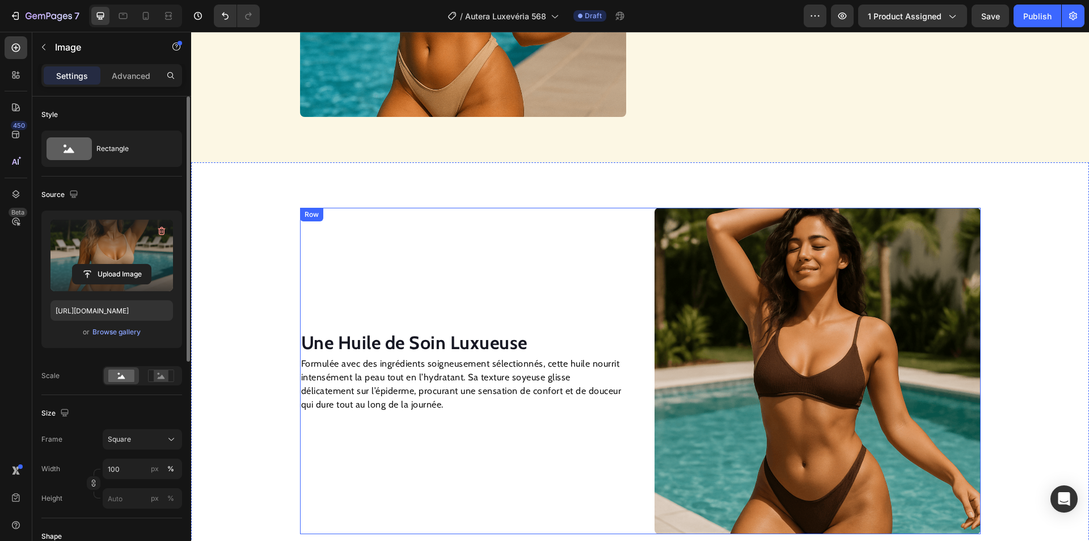
scroll to position [915, 0]
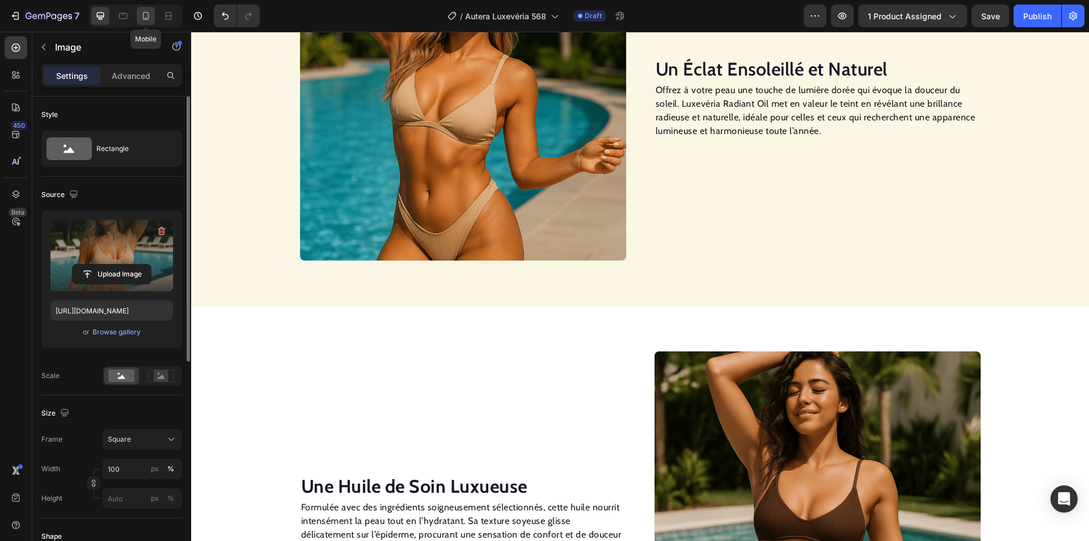
click at [149, 15] on icon at bounding box center [145, 15] width 11 height 11
type input "https://cdn.shopify.com/s/files/1/0946/6878/3948/files/gempages_568241621464777…"
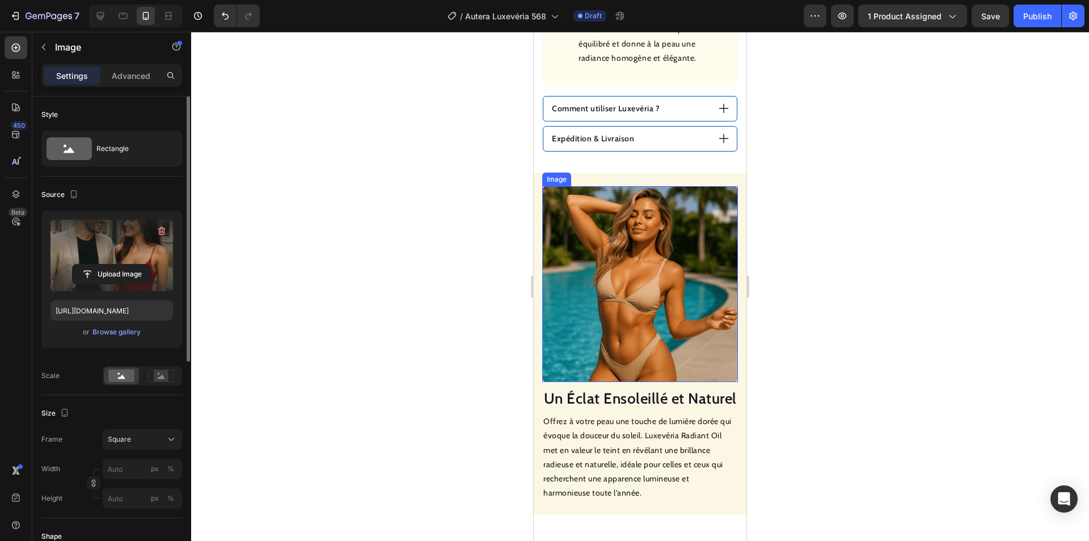
scroll to position [818, 0]
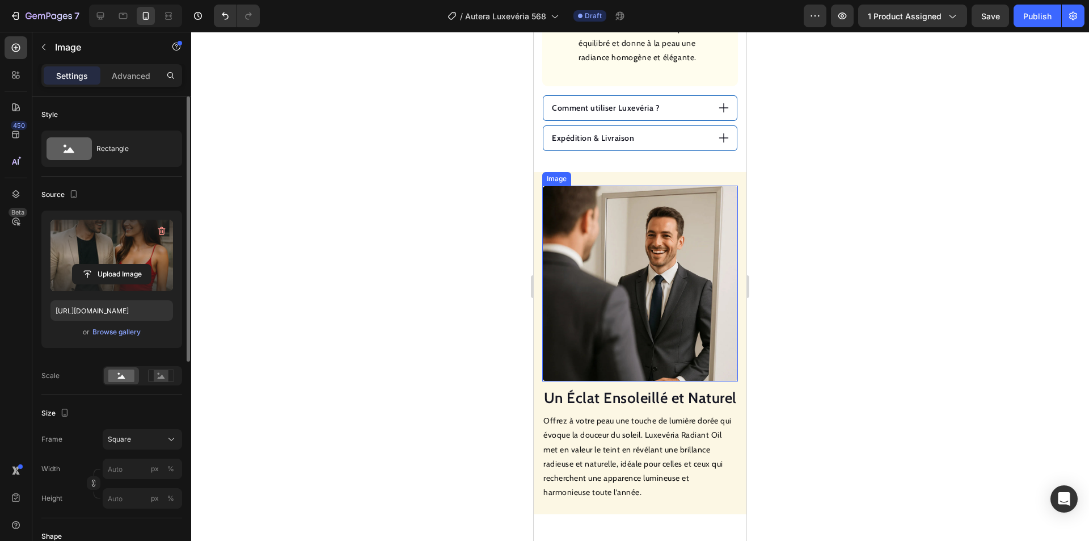
click at [609, 279] on img at bounding box center [640, 284] width 196 height 196
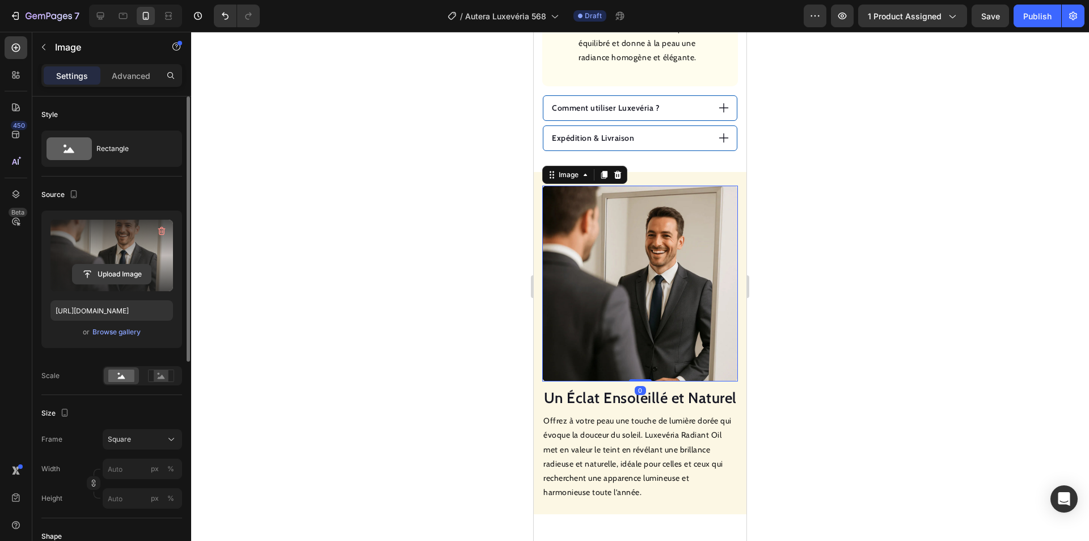
click at [112, 278] on input "file" at bounding box center [112, 273] width 78 height 19
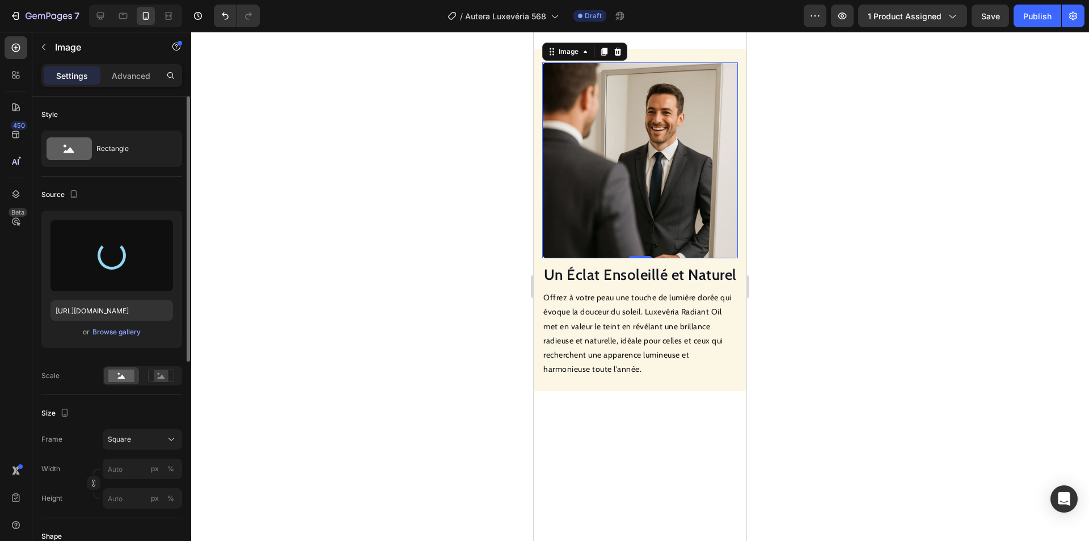
type input "https://cdn.shopify.com/s/files/1/0946/6878/3948/files/gempages_568241621464777…"
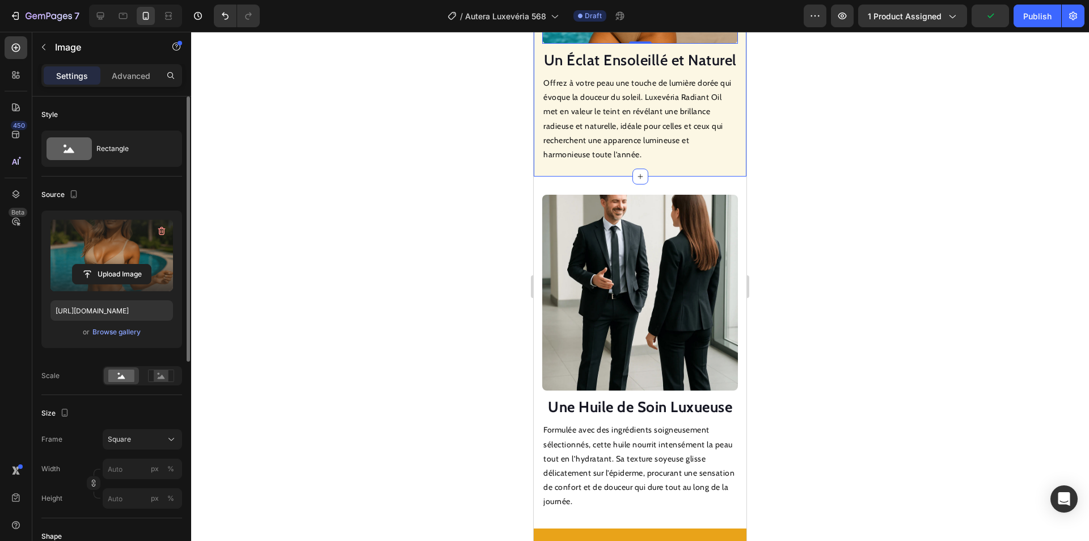
scroll to position [1272, 0]
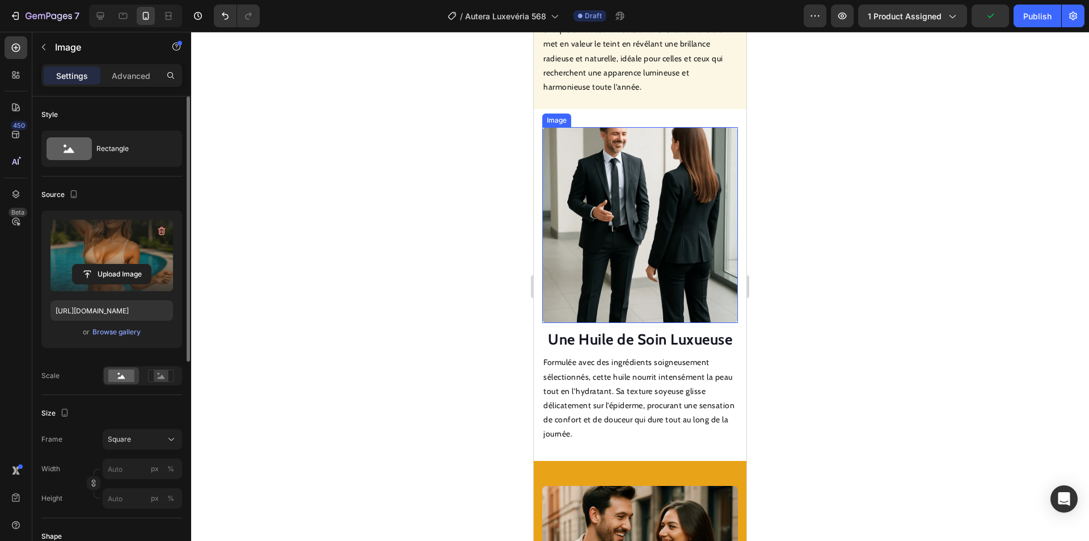
click at [622, 229] on img at bounding box center [640, 225] width 196 height 196
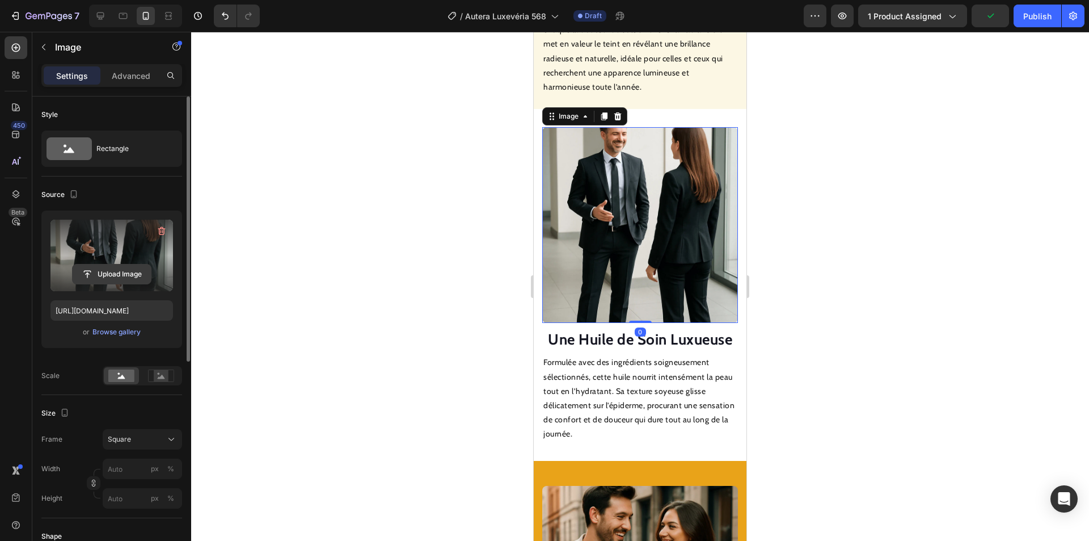
click at [117, 277] on input "file" at bounding box center [112, 273] width 78 height 19
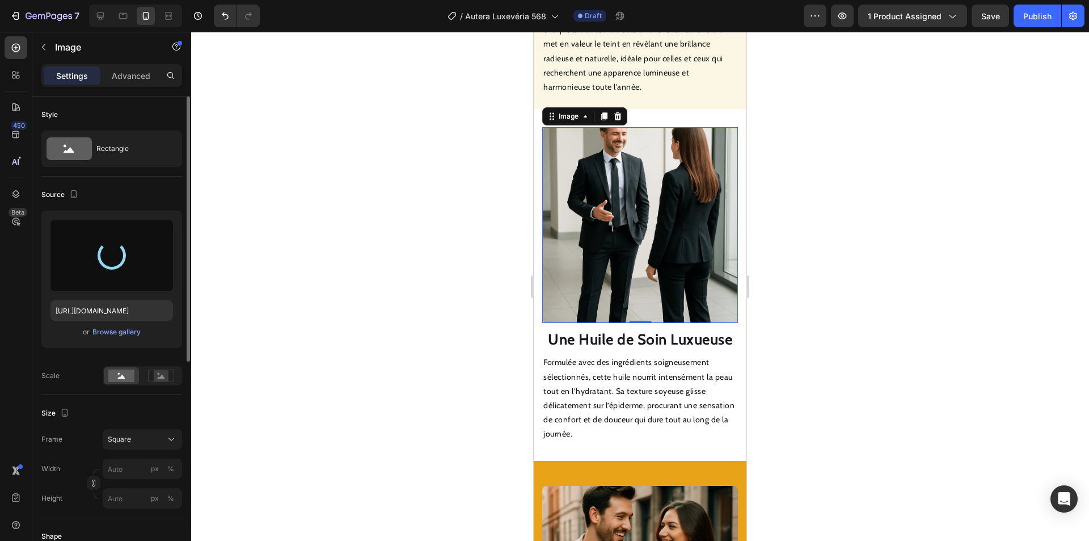
type input "https://cdn.shopify.com/s/files/1/0946/6878/3948/files/gempages_568241621464777…"
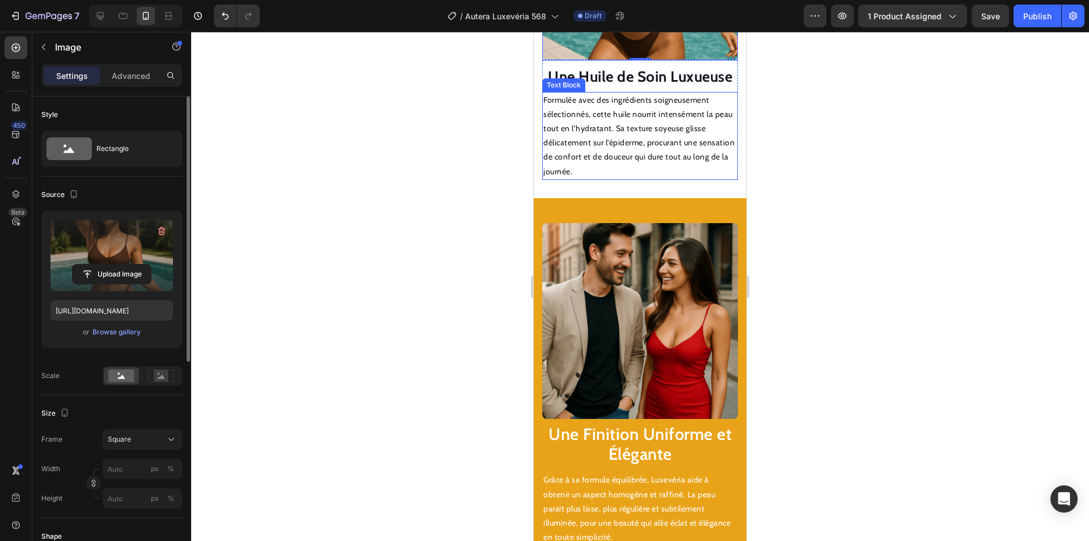
scroll to position [1556, 0]
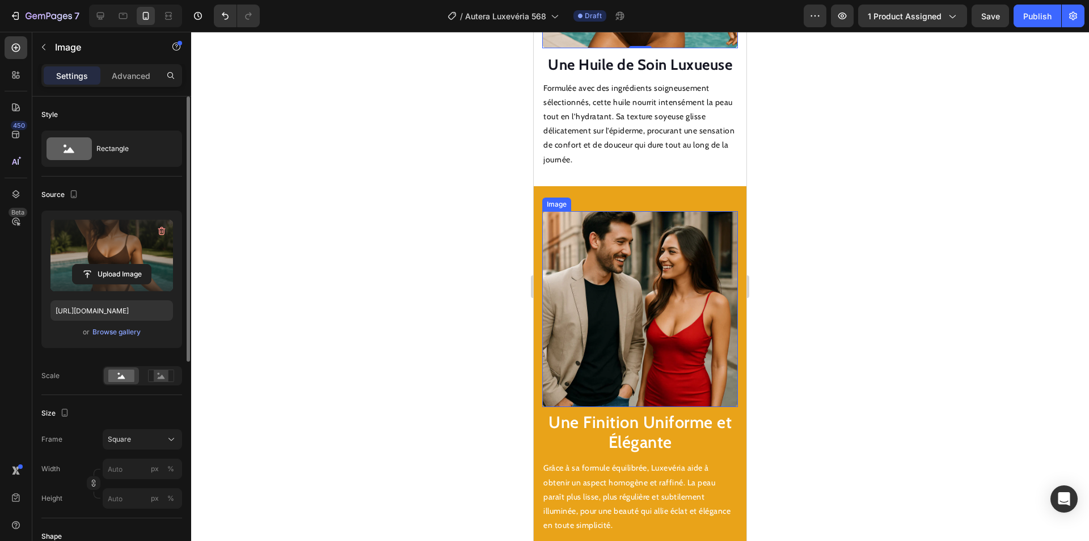
click at [620, 271] on img at bounding box center [640, 309] width 196 height 196
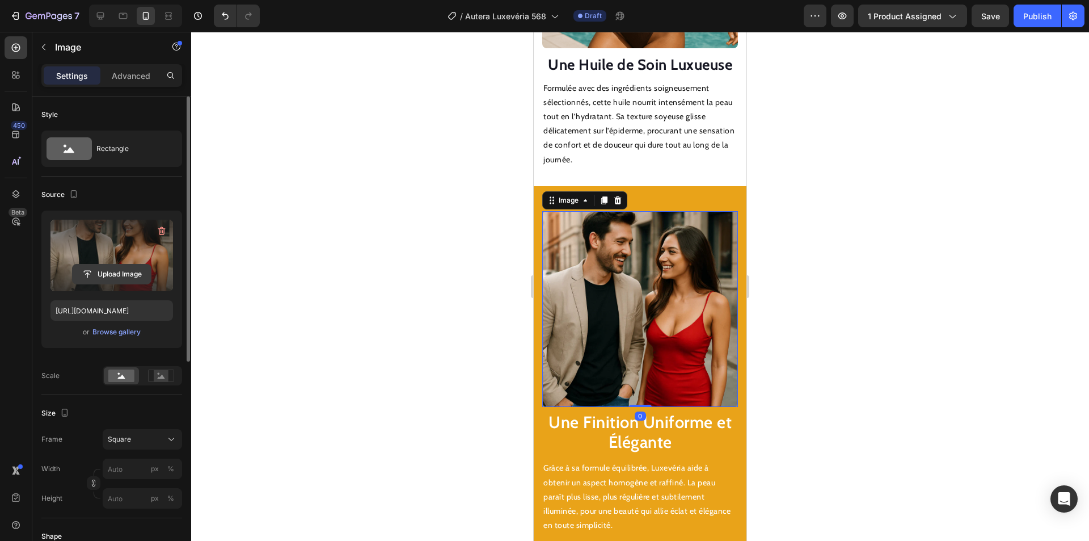
click at [135, 275] on input "file" at bounding box center [112, 273] width 78 height 19
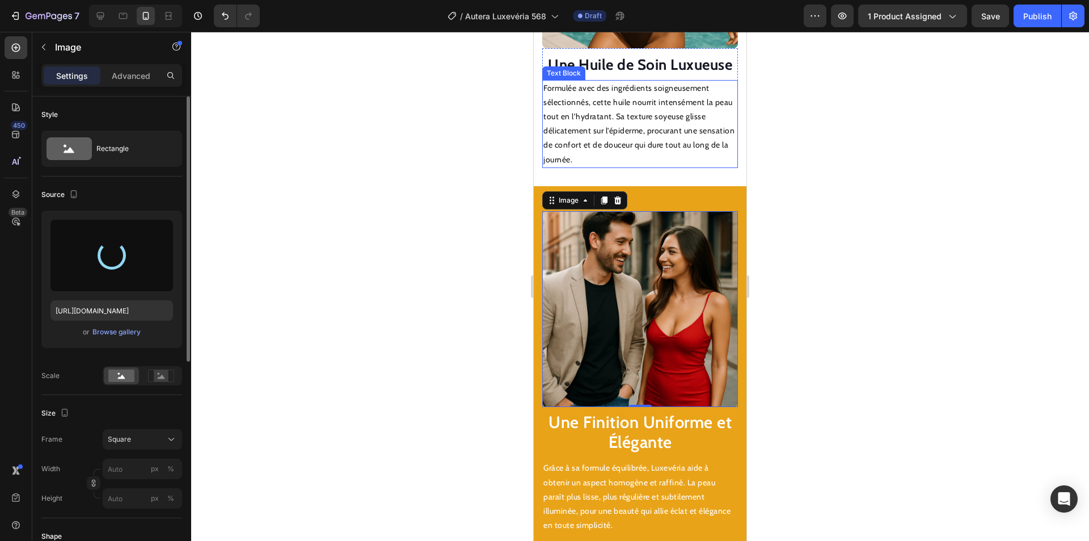
type input "https://cdn.shopify.com/s/files/1/0946/6878/3948/files/gempages_568241621464777…"
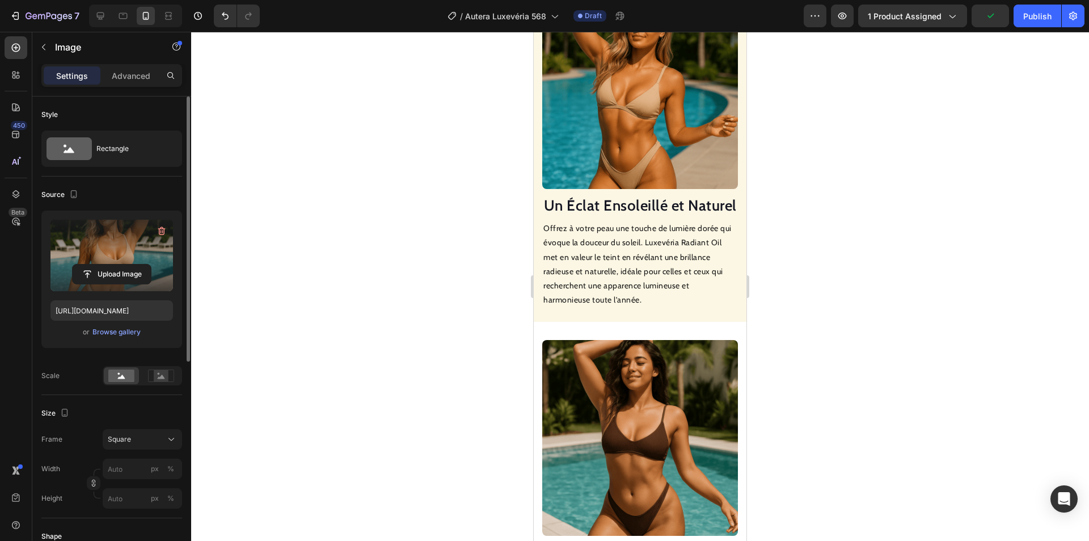
scroll to position [761, 0]
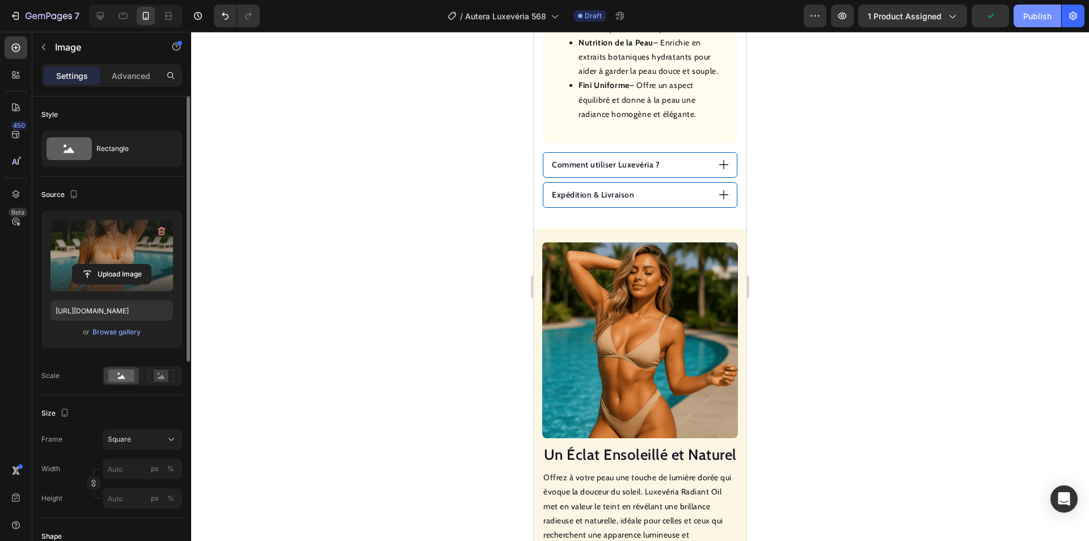
click at [1043, 18] on div "Publish" at bounding box center [1038, 16] width 28 height 12
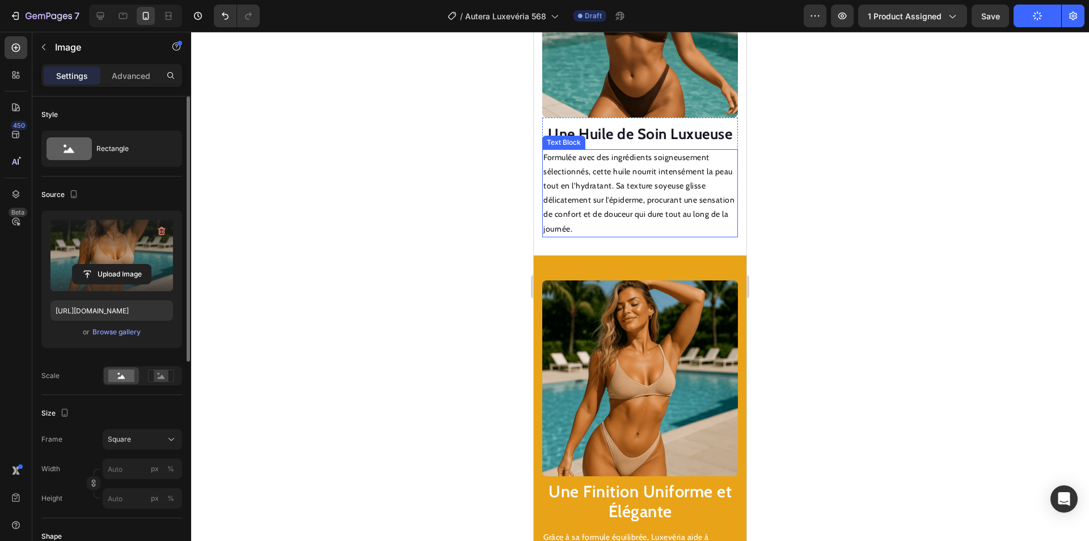
scroll to position [1499, 0]
